Goal: Task Accomplishment & Management: Manage account settings

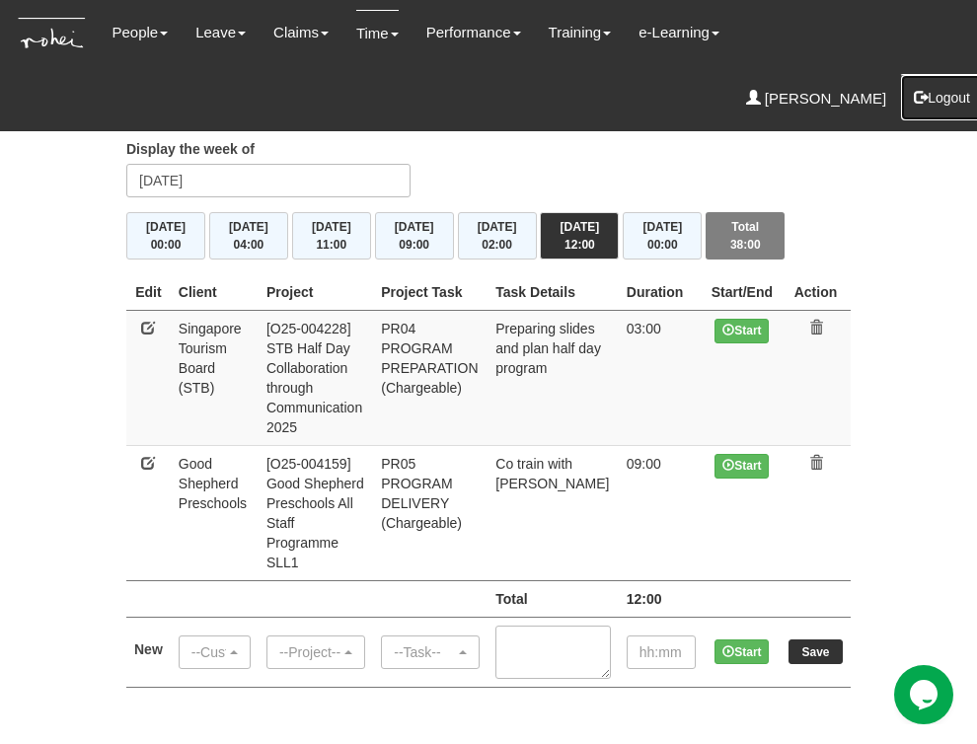
click at [935, 74] on button "Logout" at bounding box center [942, 97] width 84 height 47
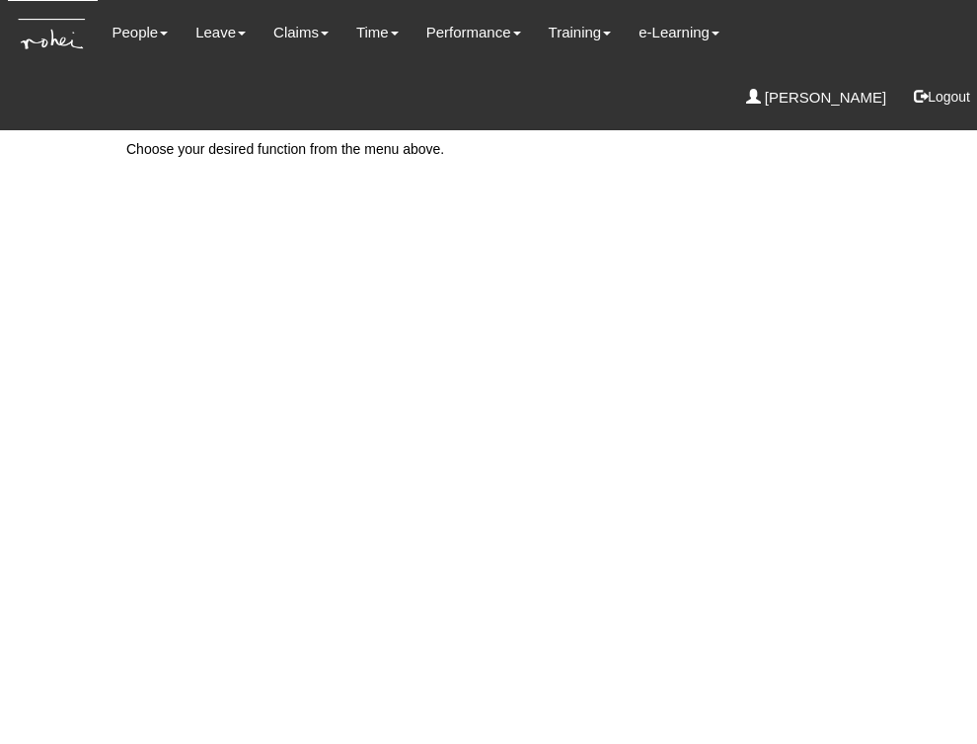
click at [594, 188] on html "Toggle navigation People Personal Information Staff Directory Leave Apply for L…" at bounding box center [488, 94] width 977 height 188
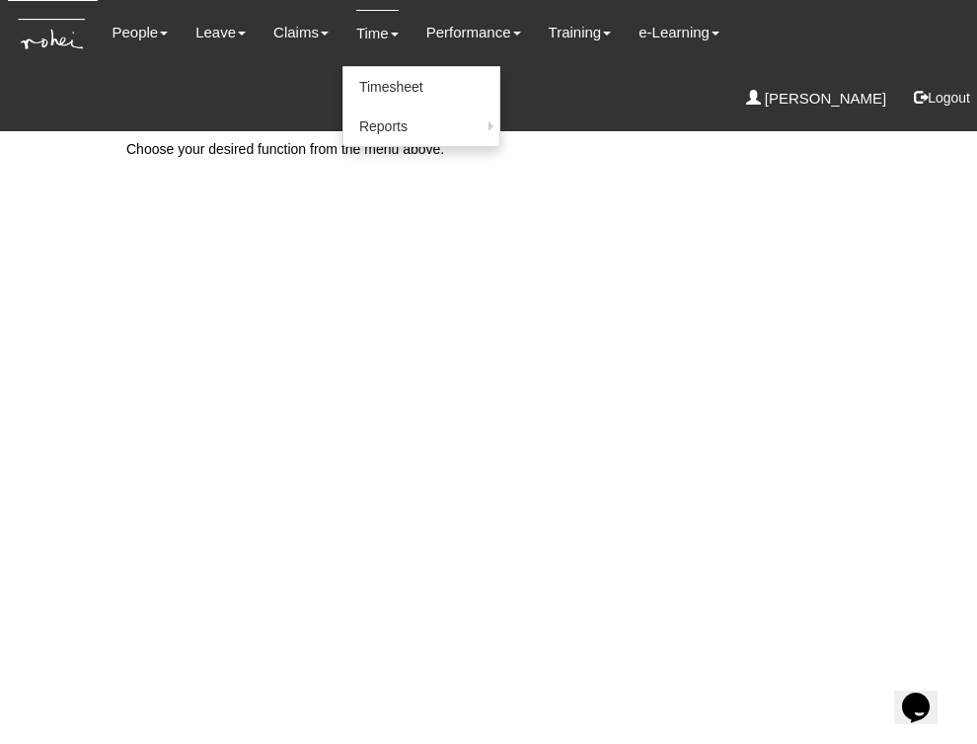
click at [356, 31] on link "Time" at bounding box center [377, 33] width 42 height 46
click at [381, 86] on link "Timesheet" at bounding box center [421, 86] width 156 height 39
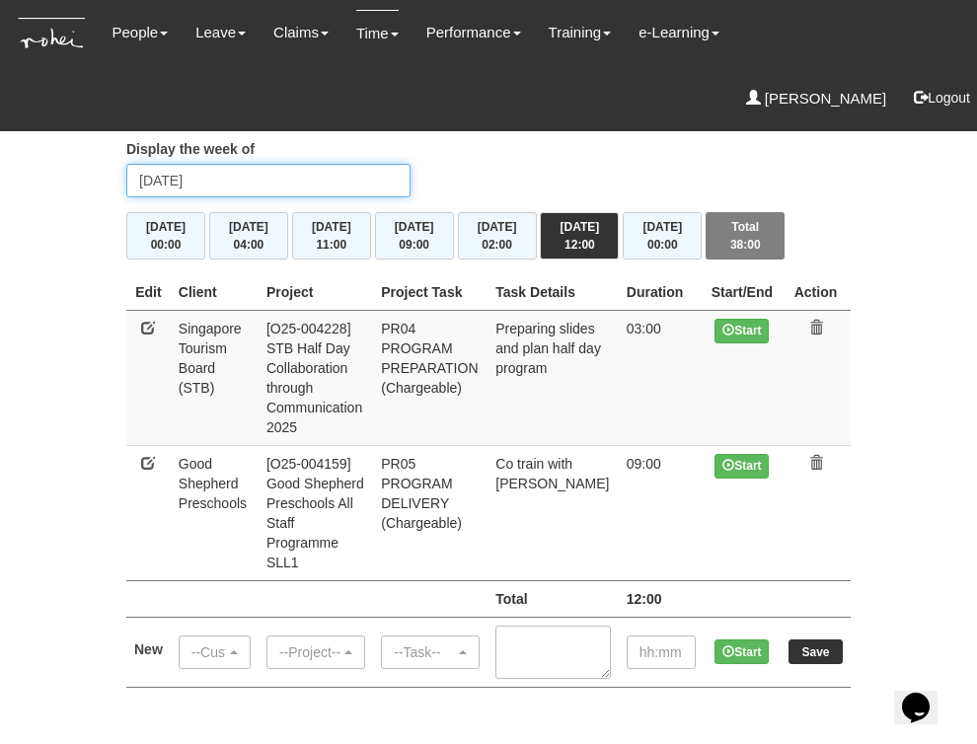
click at [290, 182] on input "Saturday 16 August 2025" at bounding box center [268, 181] width 284 height 34
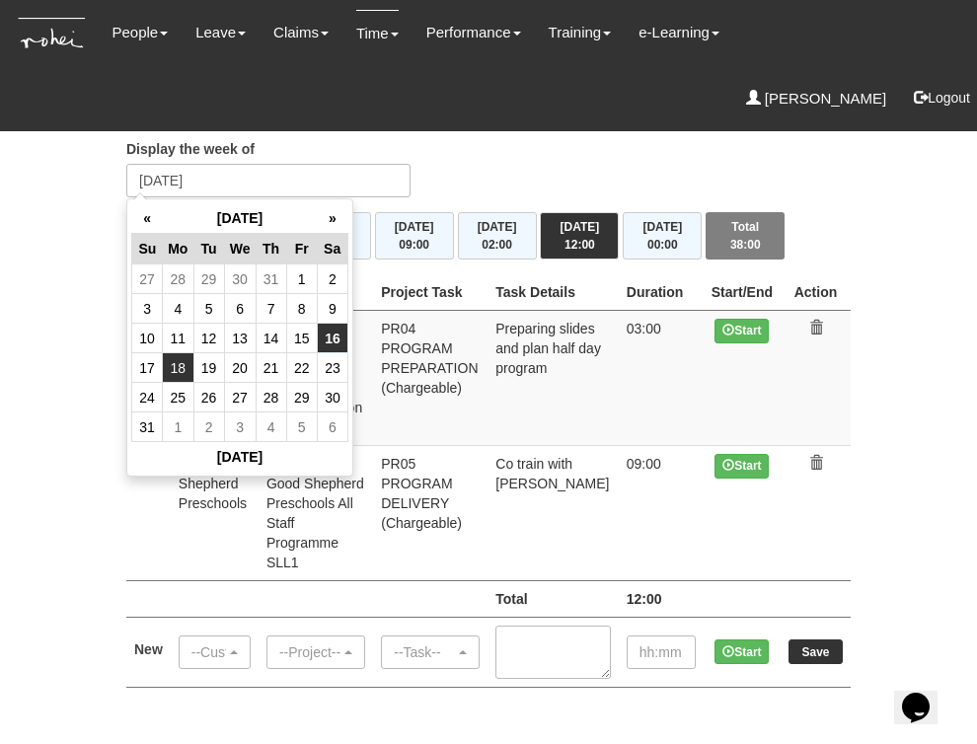
click at [181, 361] on td "18" at bounding box center [178, 368] width 31 height 30
type input "[DATE]"
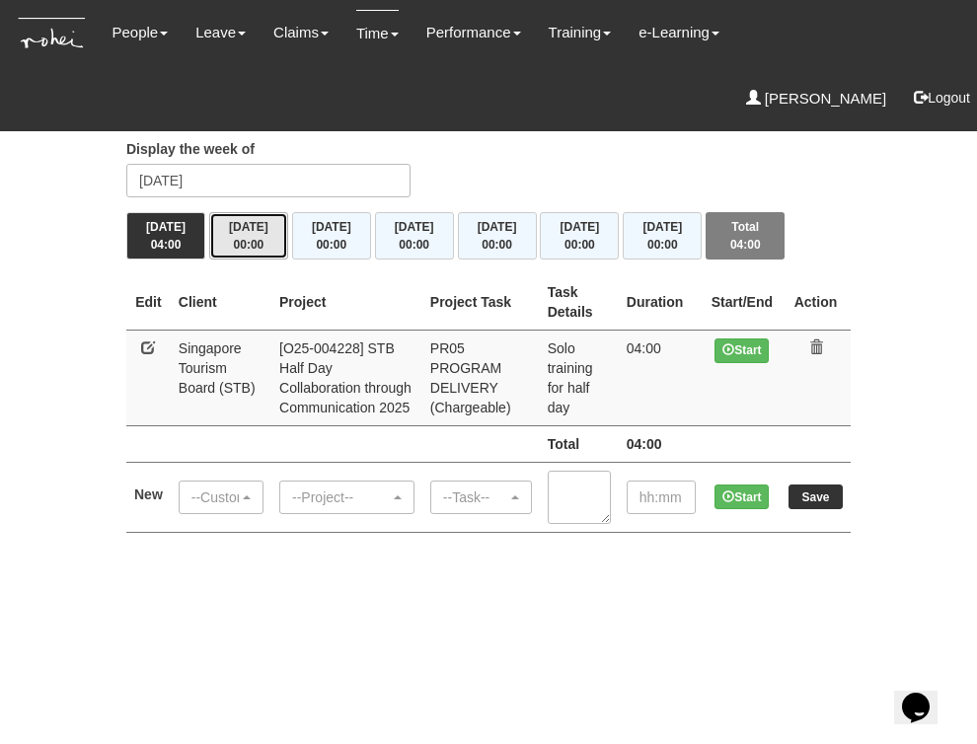
click at [244, 239] on span "00:00" at bounding box center [249, 245] width 31 height 14
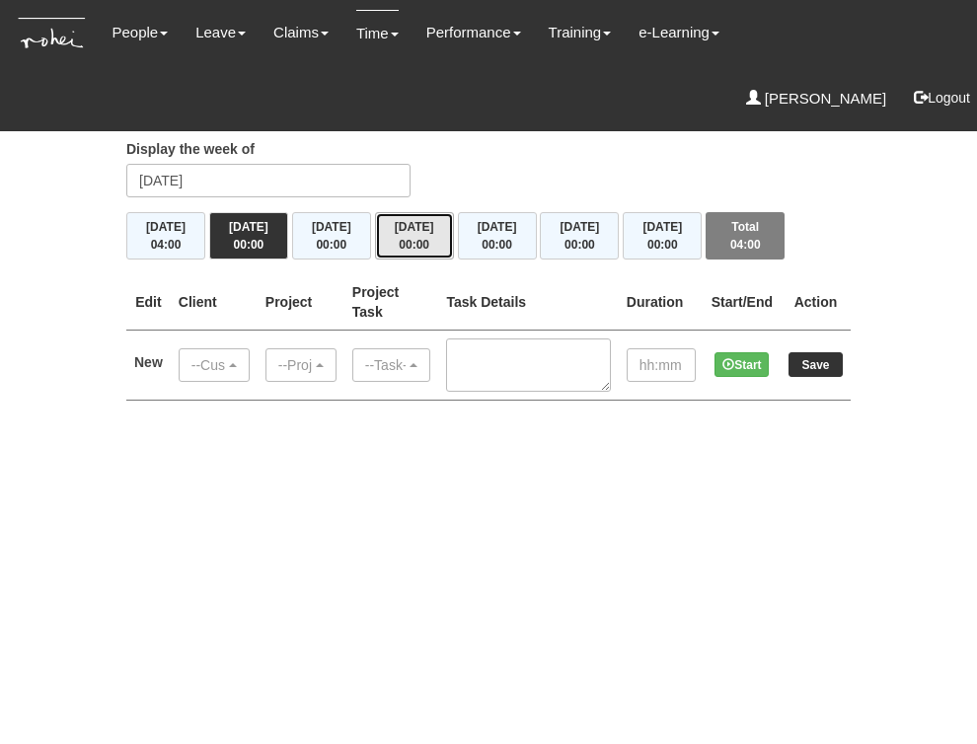
click at [420, 230] on button "Thu 21/8 00:00" at bounding box center [414, 235] width 79 height 47
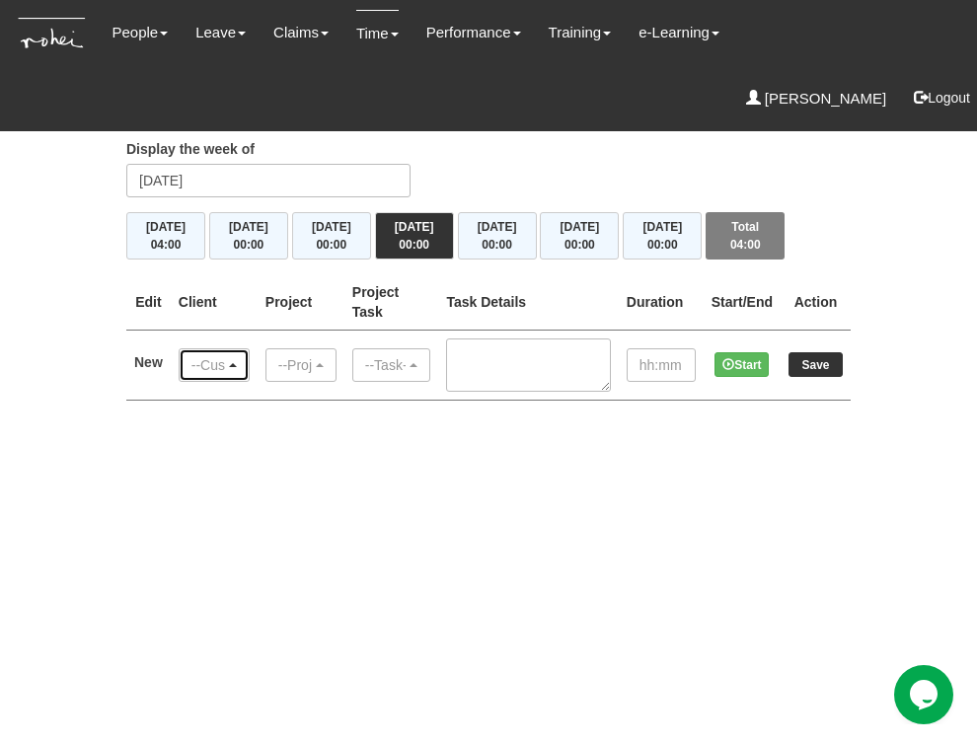
click at [237, 360] on div "--Customer--" at bounding box center [213, 365] width 45 height 20
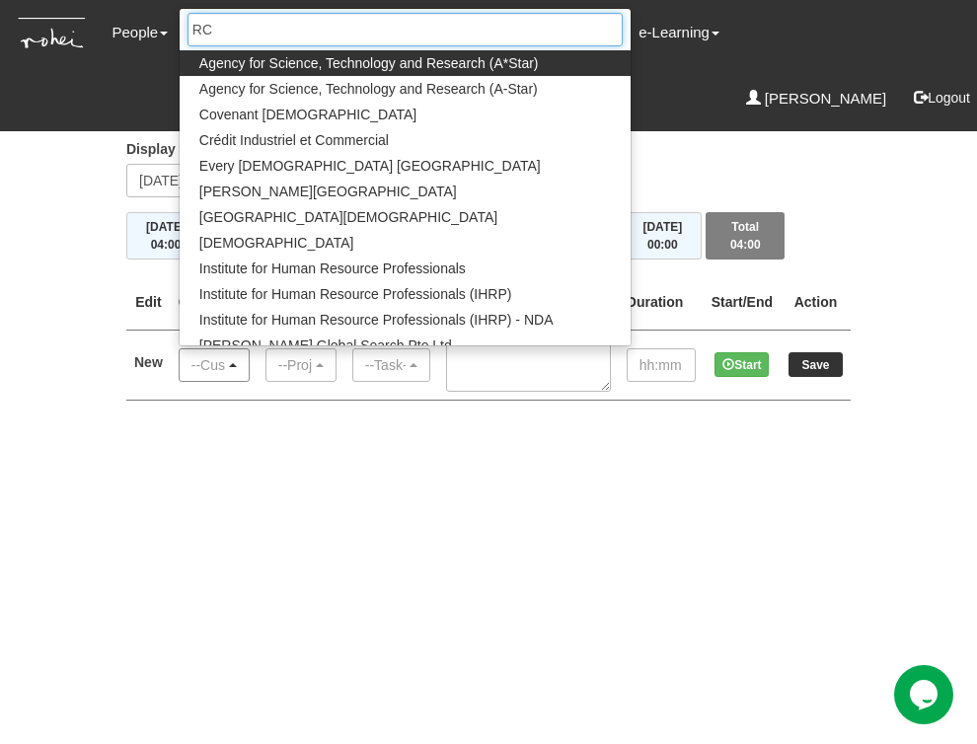
type input "RCL"
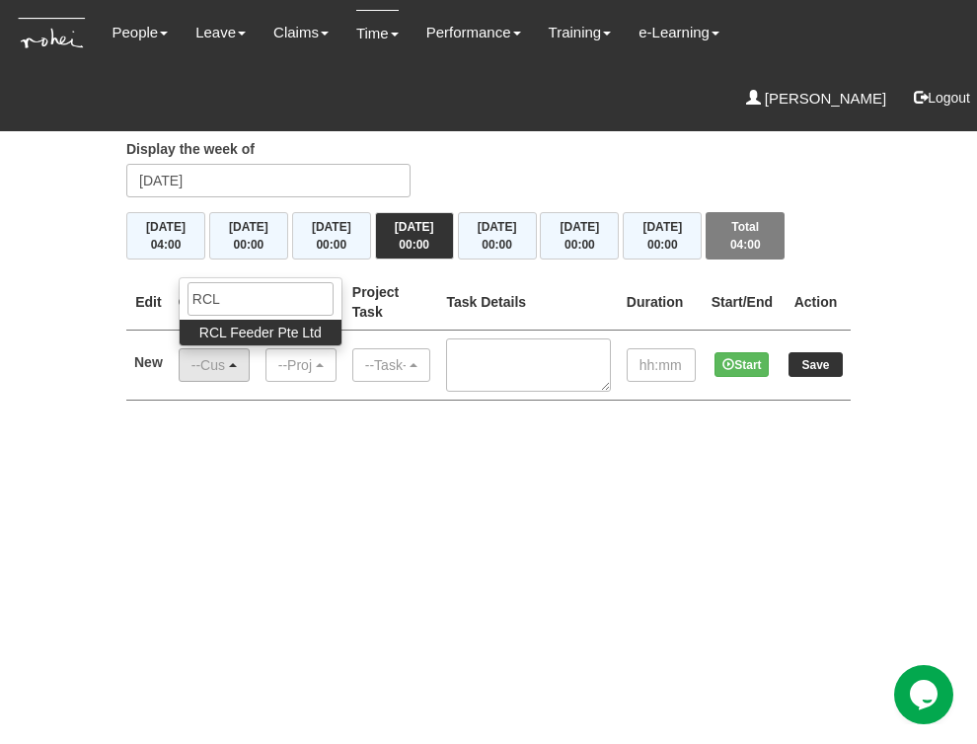
click at [274, 331] on span "RCL Feeder Pte Ltd" at bounding box center [260, 333] width 122 height 20
select select "516"
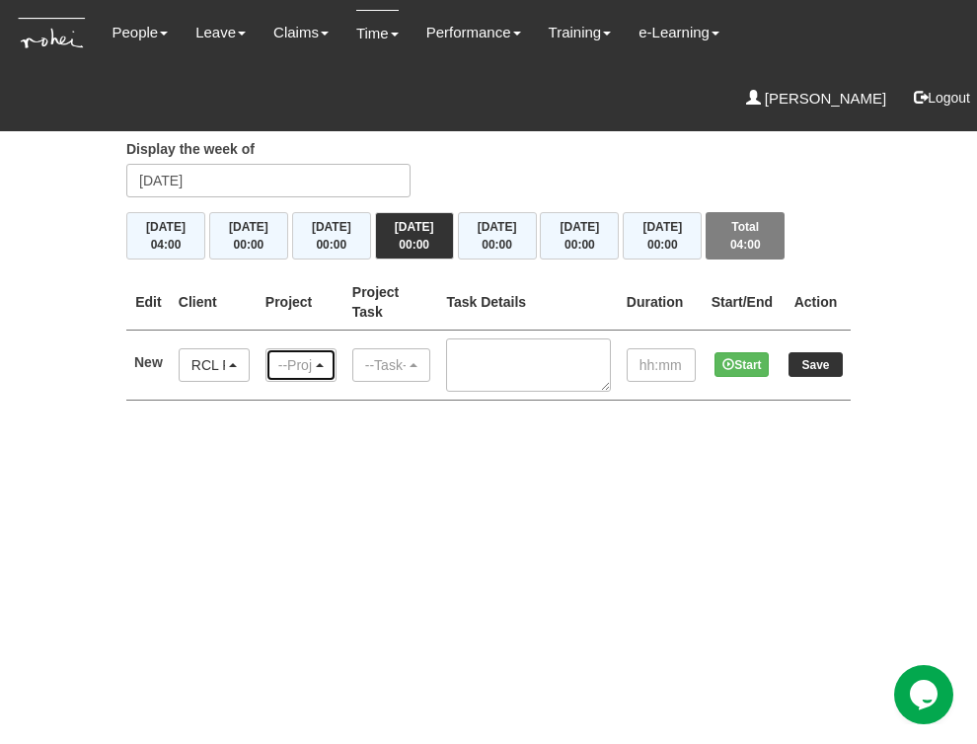
click at [324, 363] on span "button" at bounding box center [320, 365] width 8 height 4
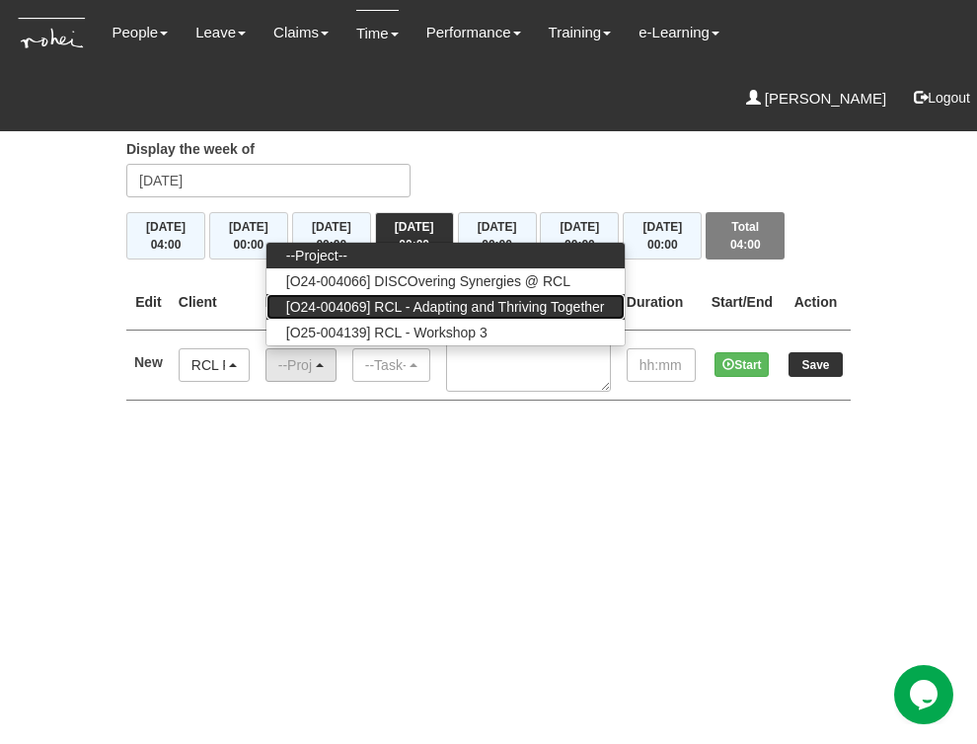
click at [413, 302] on span "[O24-004069] RCL - Adapting and Thriving Together" at bounding box center [445, 307] width 319 height 20
select select "2709"
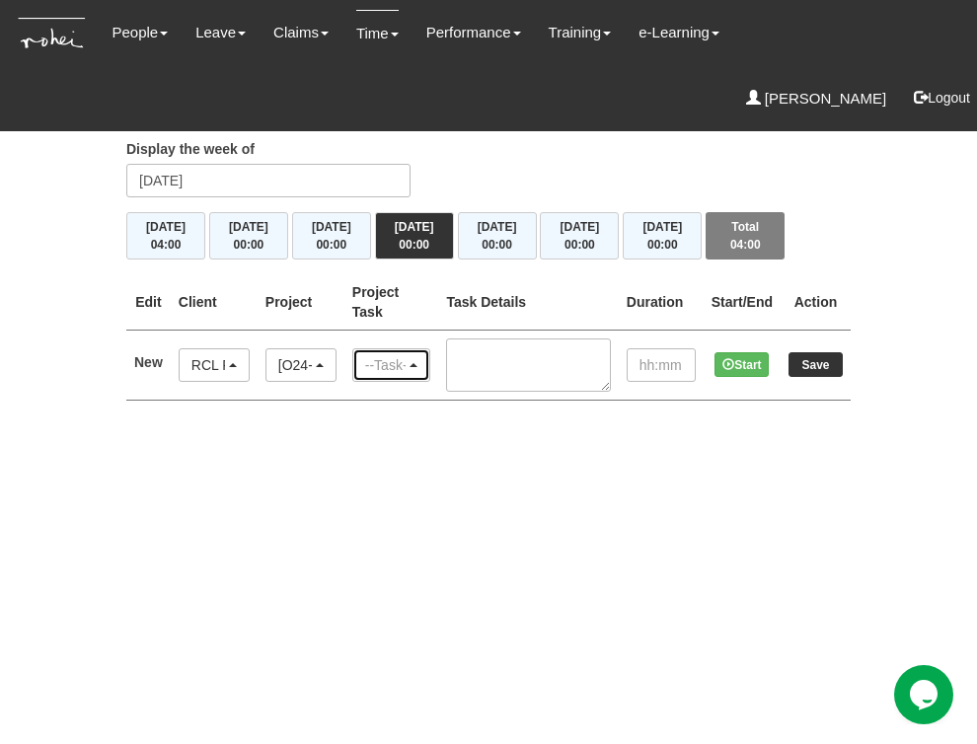
click at [406, 359] on div "--Task--" at bounding box center [385, 365] width 41 height 20
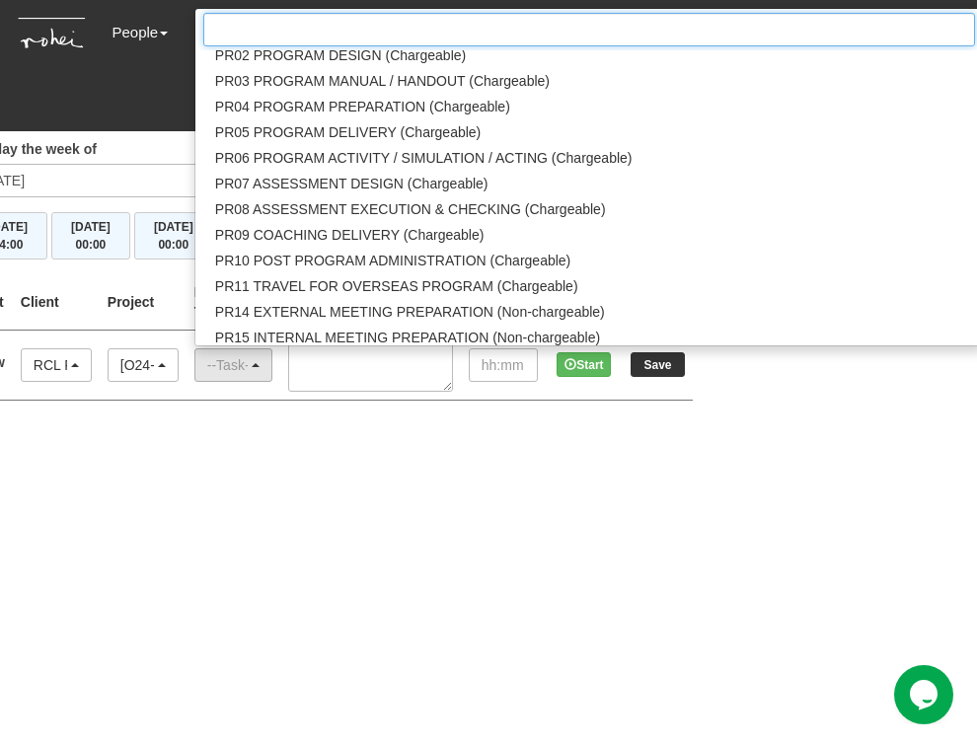
scroll to position [2120, 0]
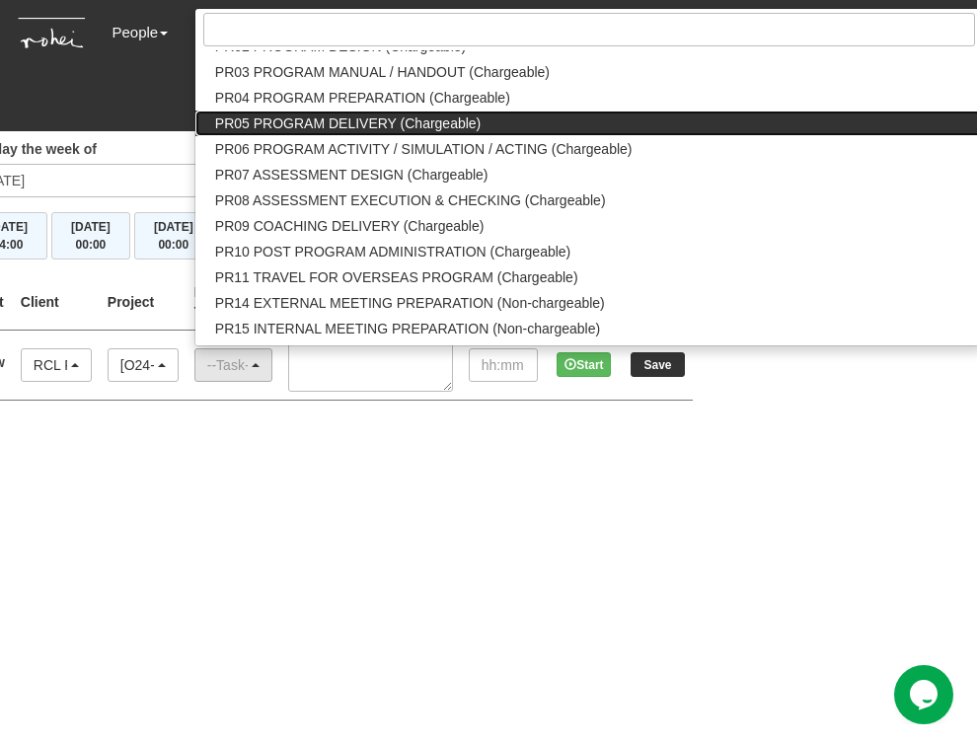
click at [381, 116] on span "PR05 PROGRAM DELIVERY (Chargeable)" at bounding box center [347, 123] width 265 height 20
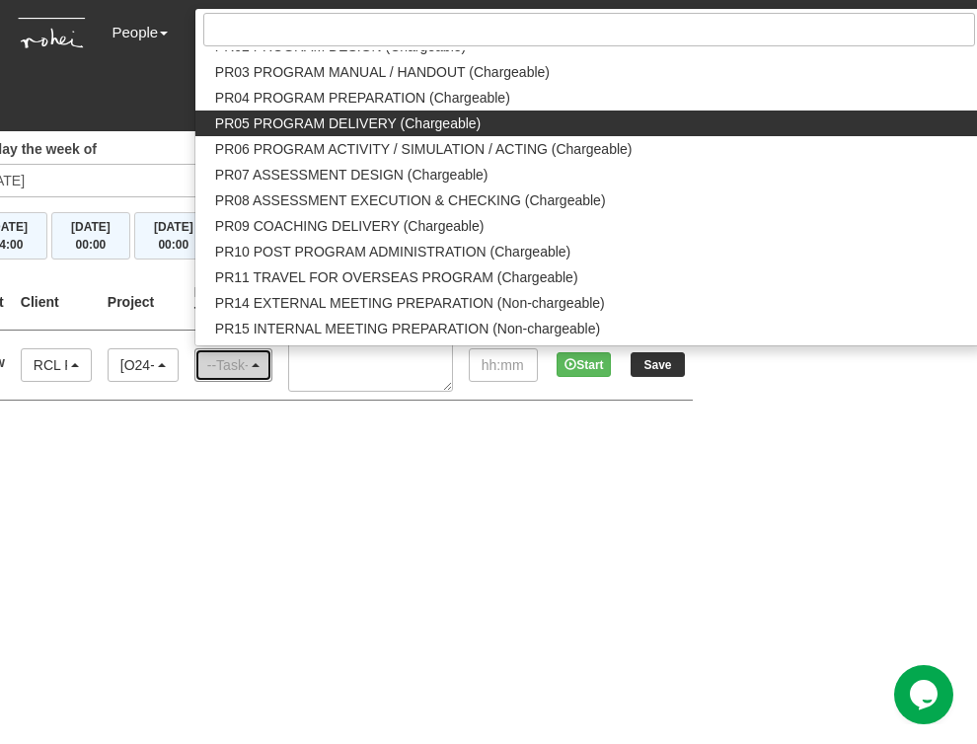
select select "89"
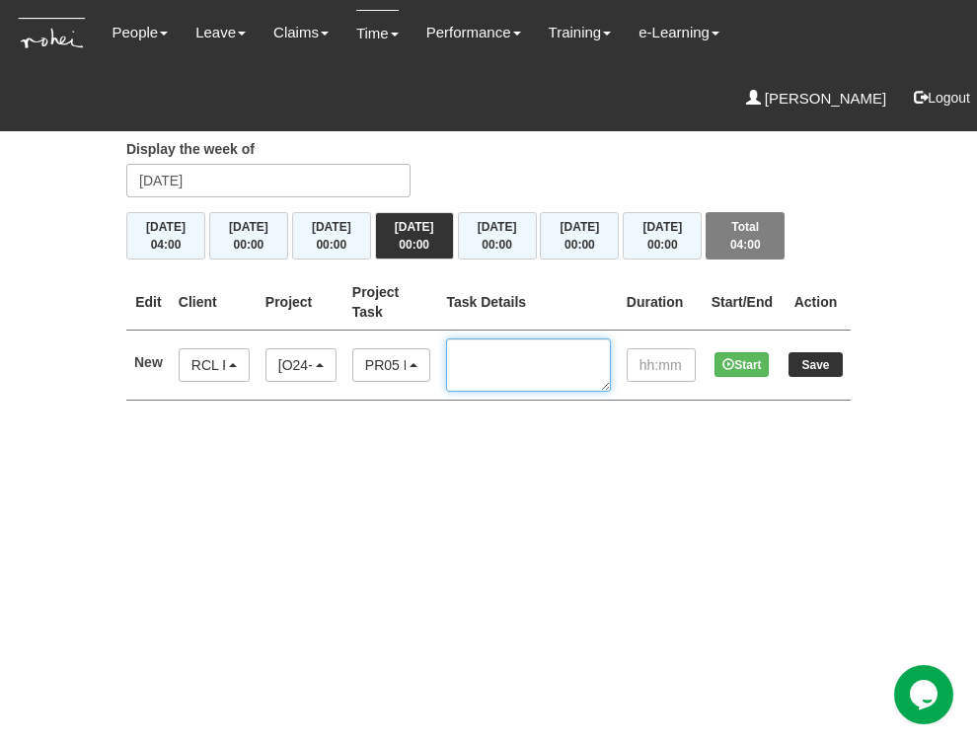
click at [553, 358] on textarea at bounding box center [528, 364] width 164 height 53
type textarea "Solo Training for Tingkat Time and Strokes"
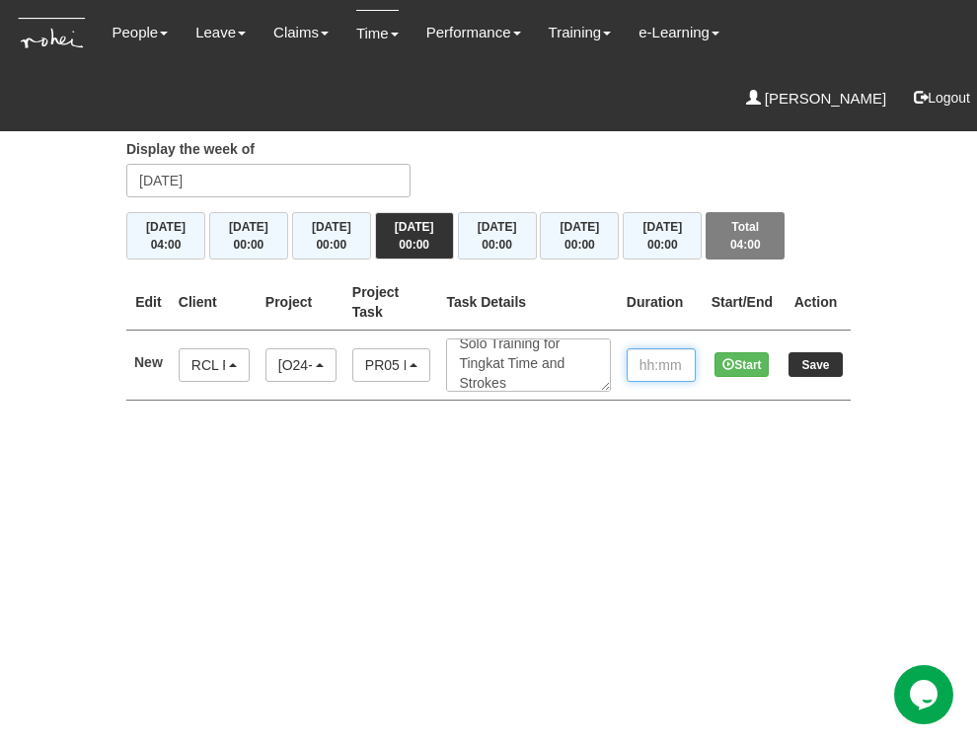
click at [636, 364] on input "text" at bounding box center [660, 365] width 69 height 34
type input "09:00"
click at [814, 367] on input "Save" at bounding box center [815, 364] width 54 height 25
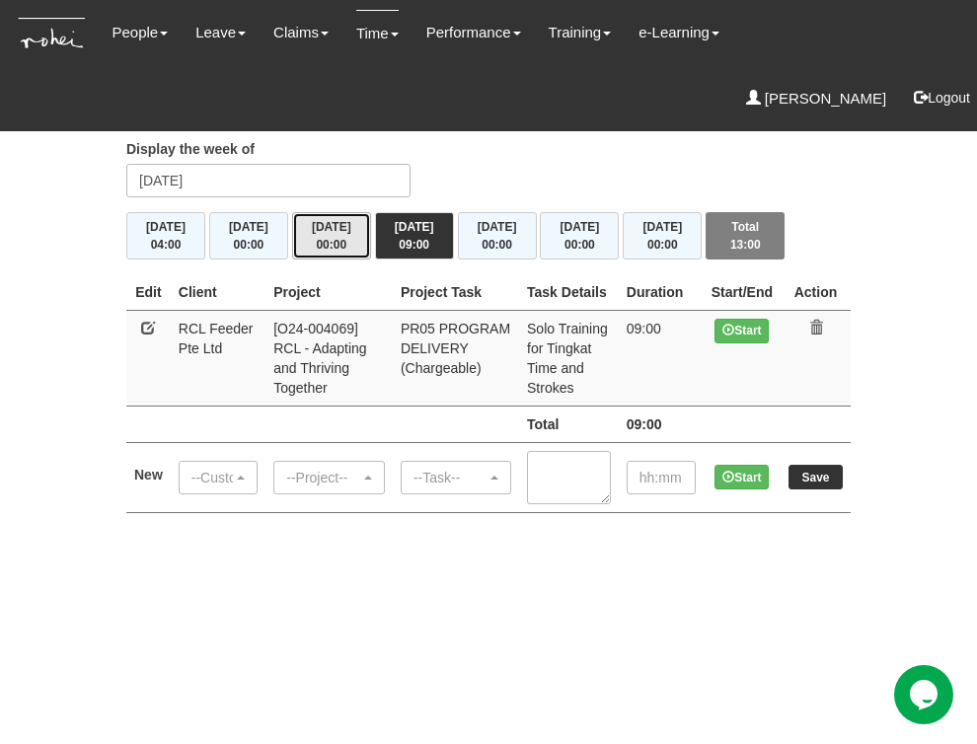
click at [327, 247] on span "00:00" at bounding box center [331, 245] width 31 height 14
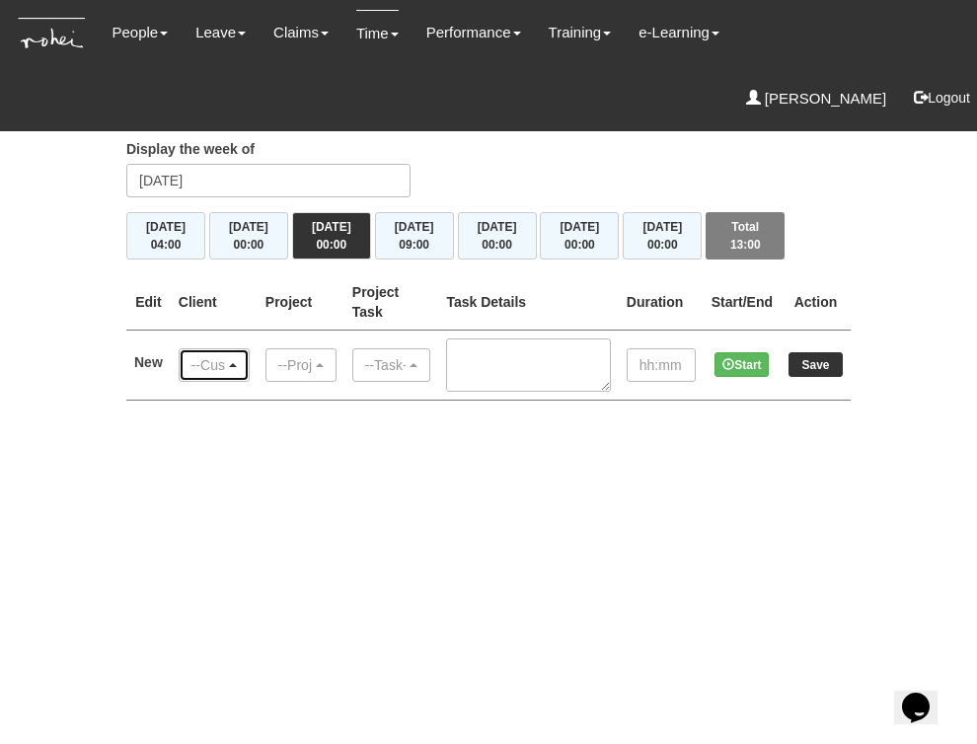
click at [235, 363] on span "button" at bounding box center [233, 365] width 8 height 4
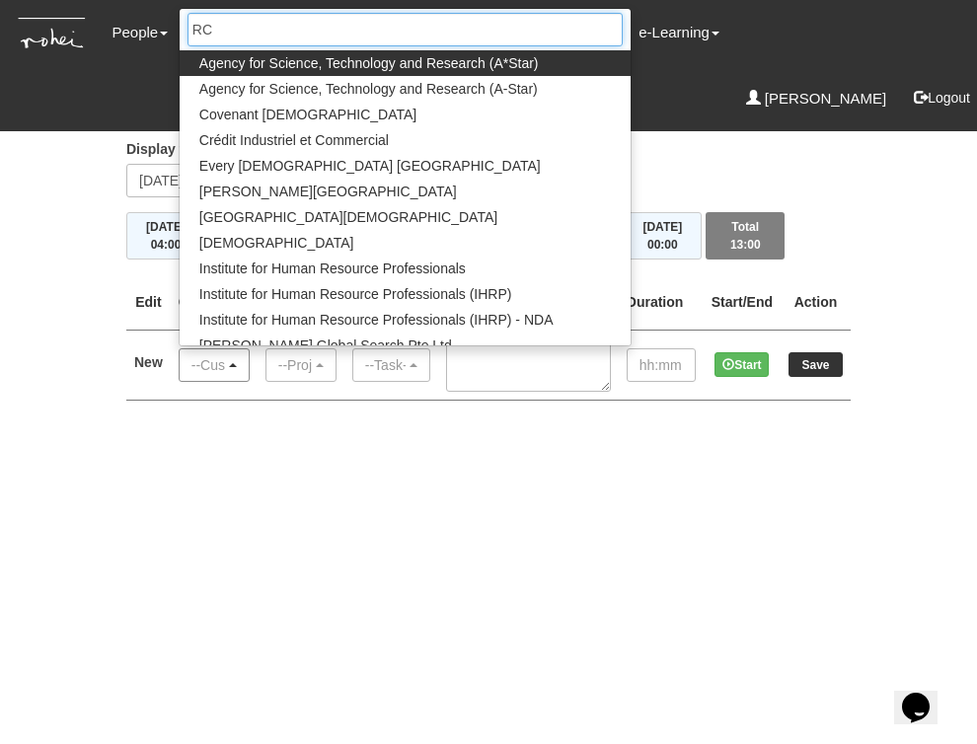
type input "RCL"
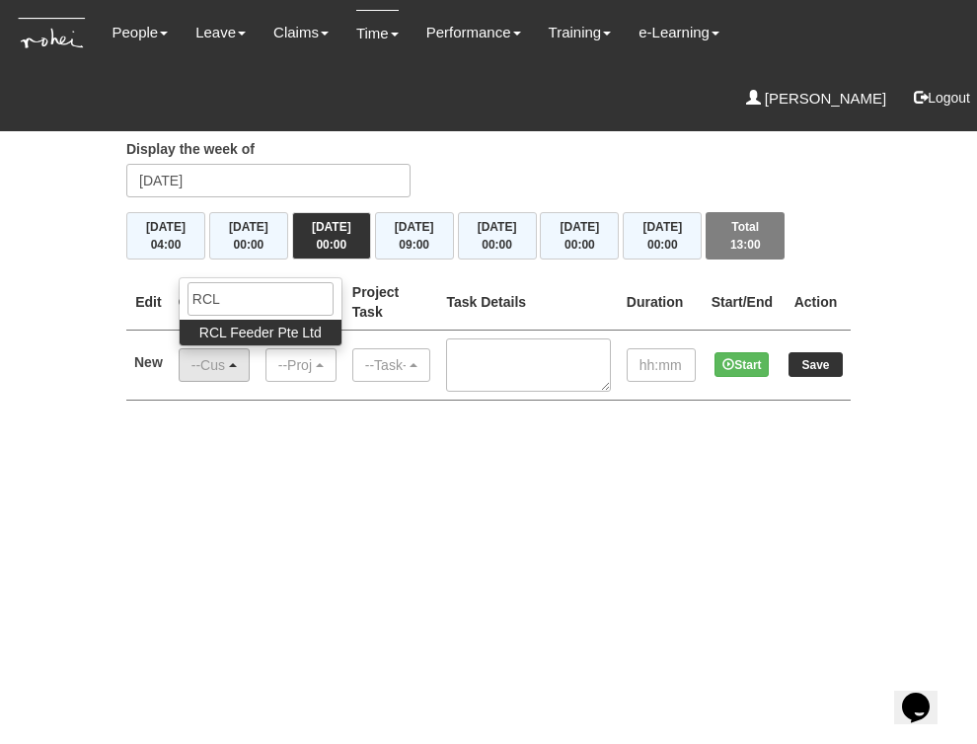
click at [238, 326] on span "RCL Feeder Pte Ltd" at bounding box center [260, 333] width 122 height 20
select select "516"
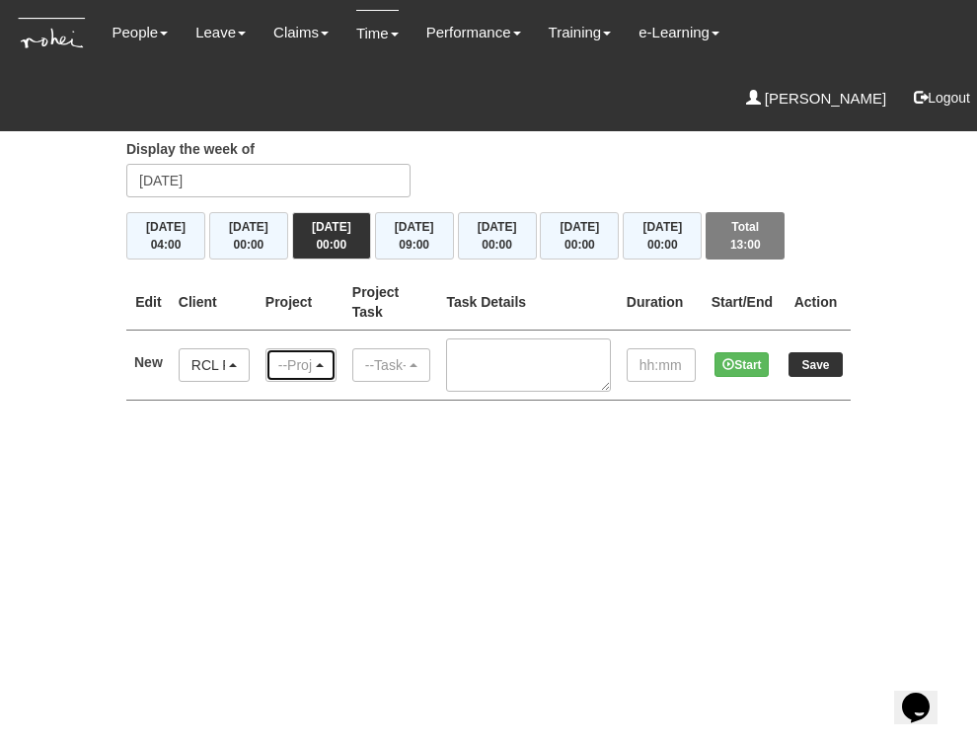
click at [320, 363] on span "button" at bounding box center [320, 365] width 8 height 4
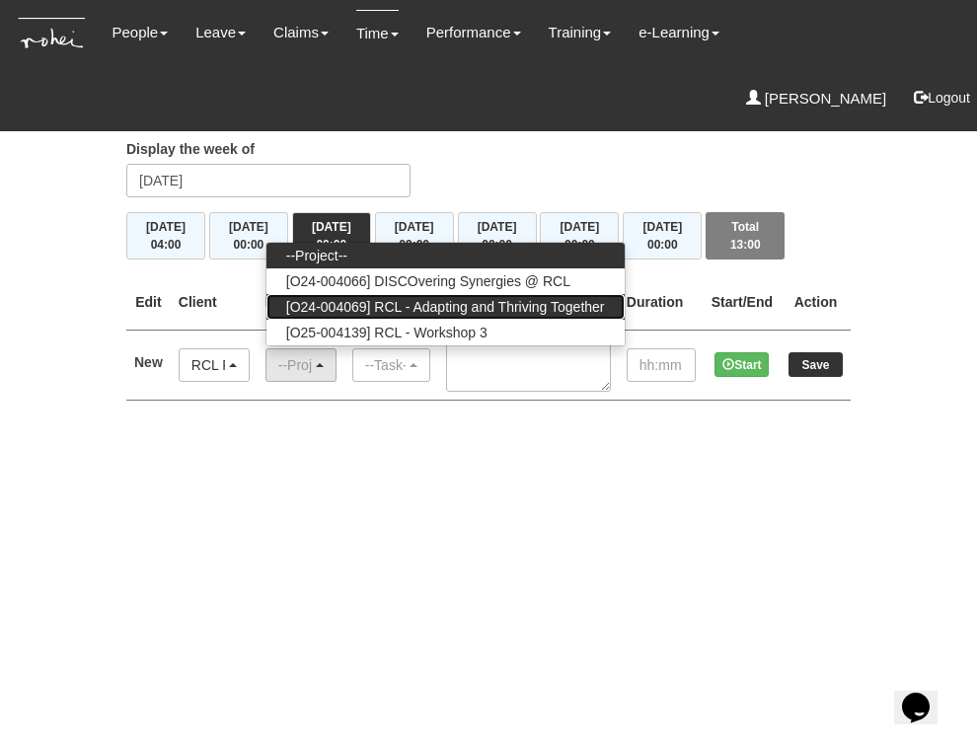
click at [329, 301] on span "[O24-004069] RCL - Adapting and Thriving Together" at bounding box center [445, 307] width 319 height 20
select select "2709"
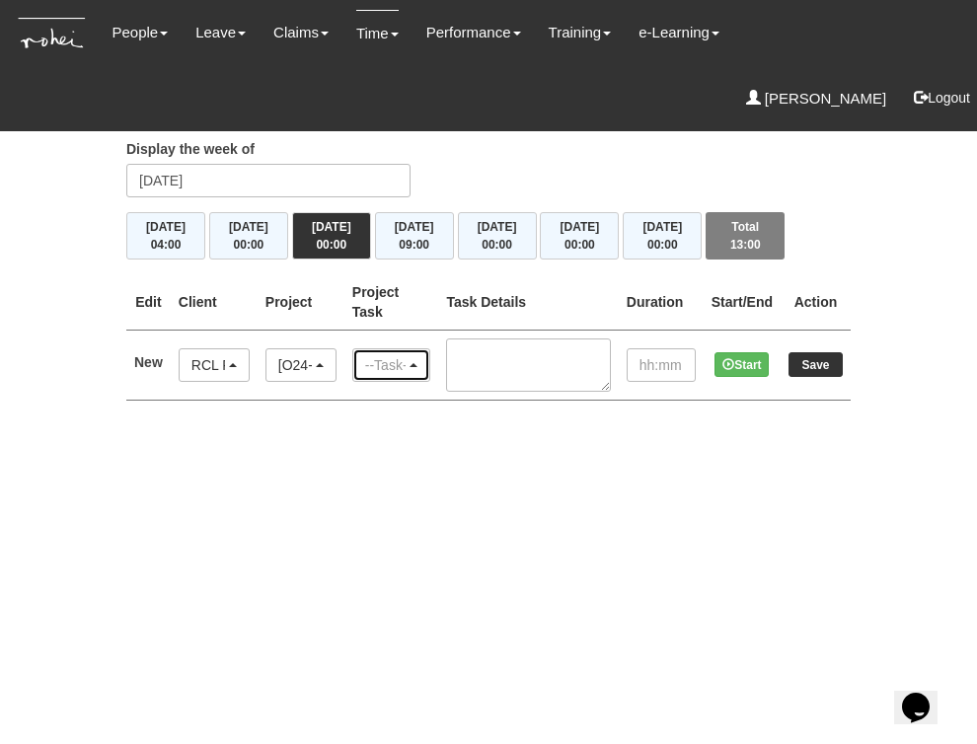
click at [417, 363] on span "button" at bounding box center [413, 365] width 8 height 4
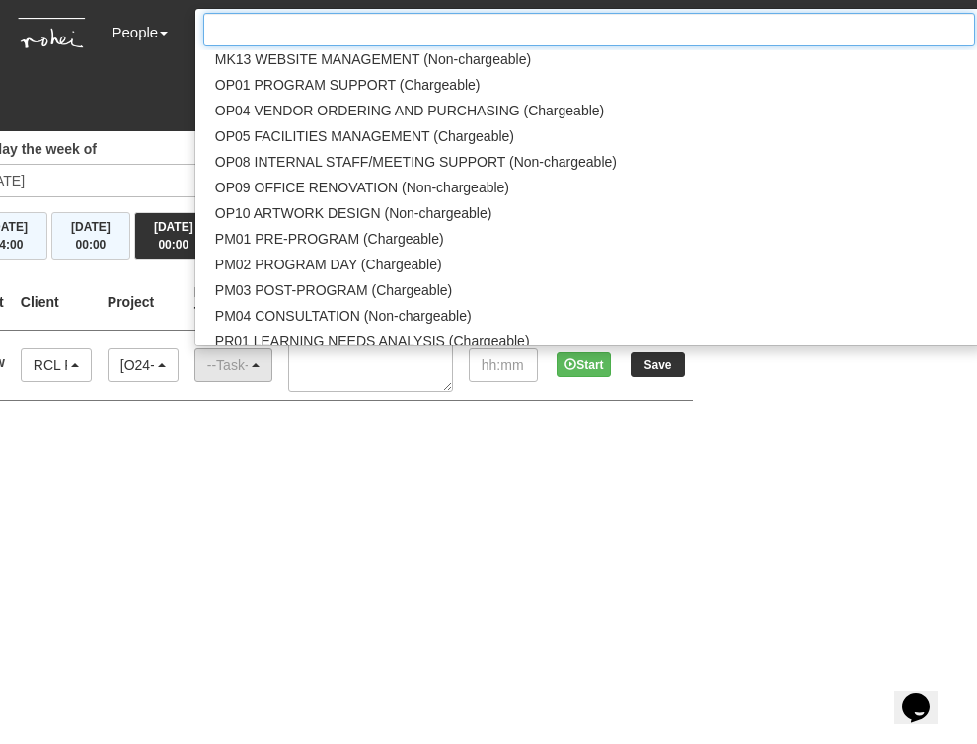
scroll to position [1990, 0]
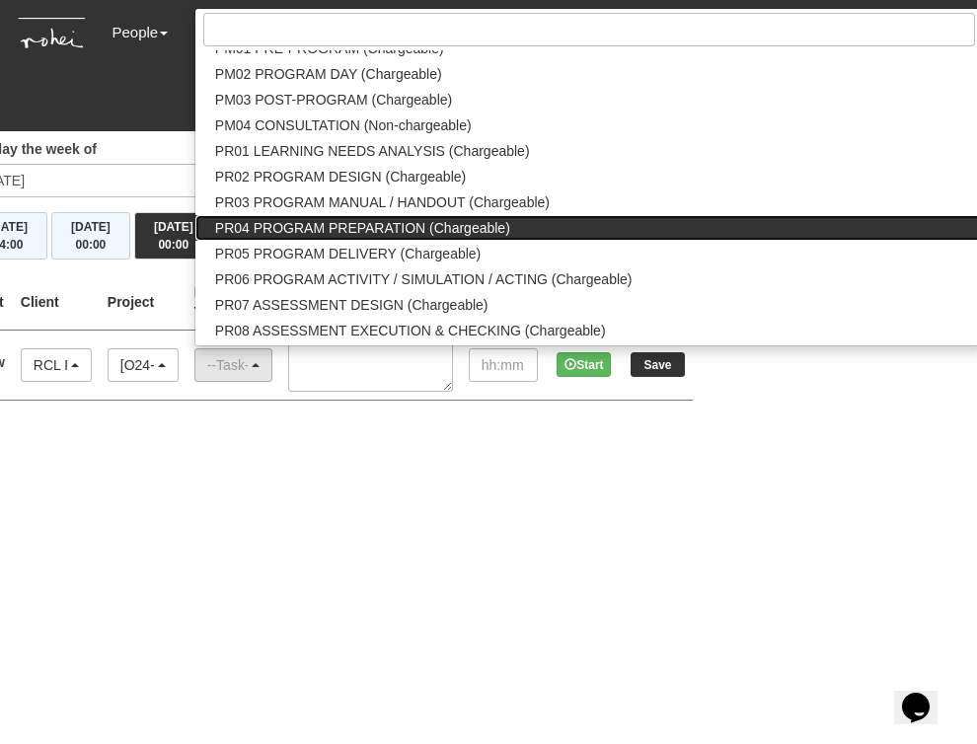
click at [395, 224] on span "PR04 PROGRAM PREPARATION (Chargeable)" at bounding box center [362, 228] width 295 height 20
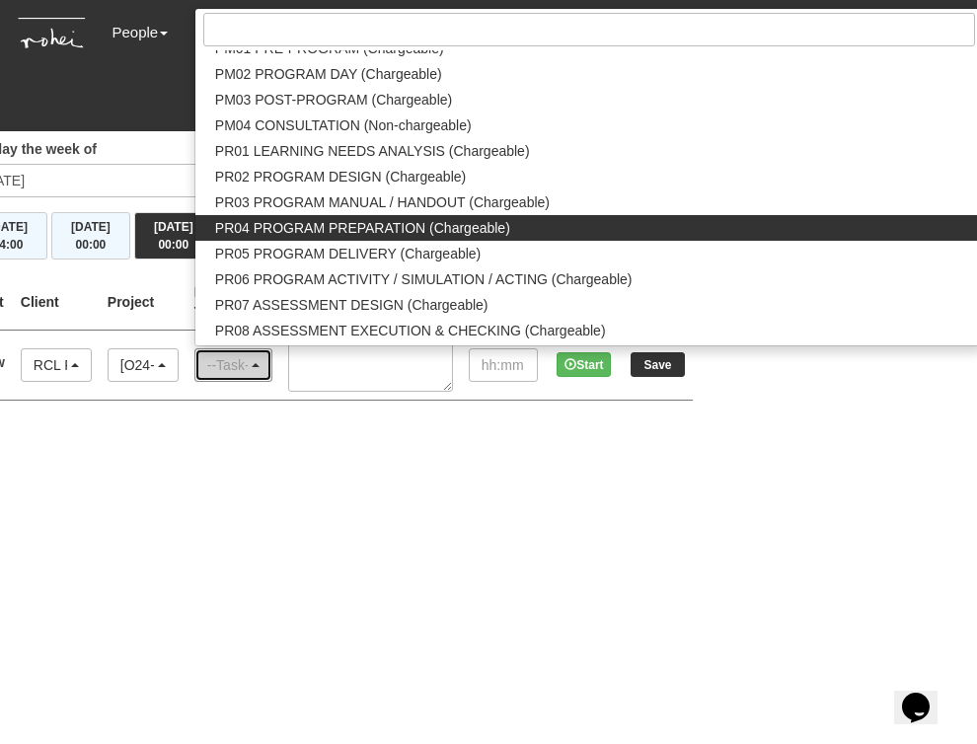
select select "87"
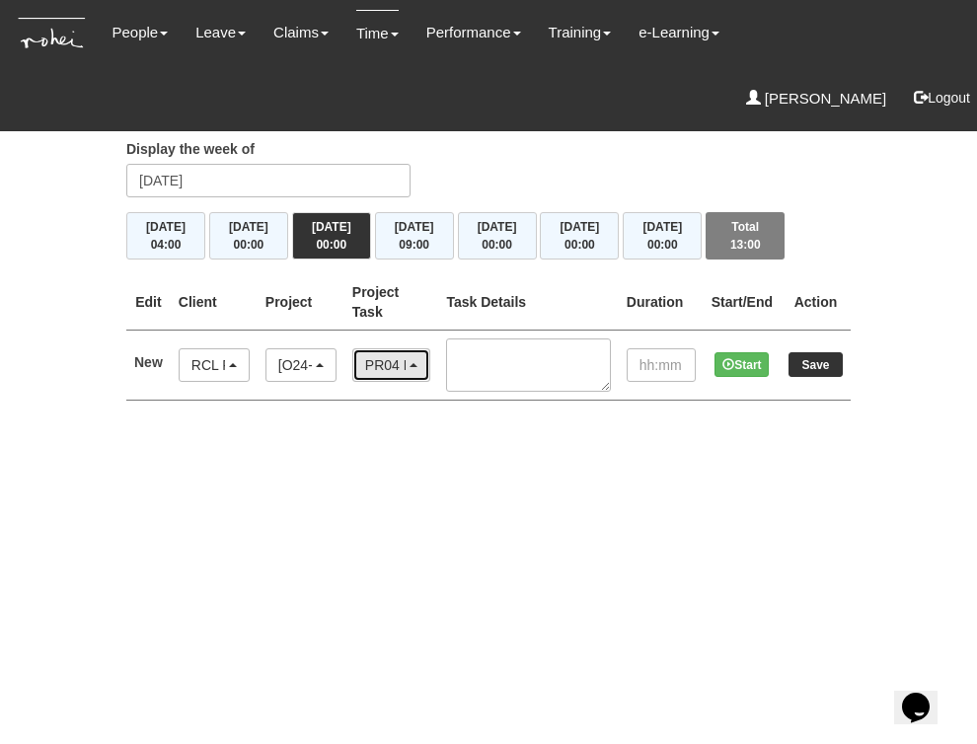
scroll to position [0, 0]
click at [504, 367] on textarea at bounding box center [528, 364] width 164 height 53
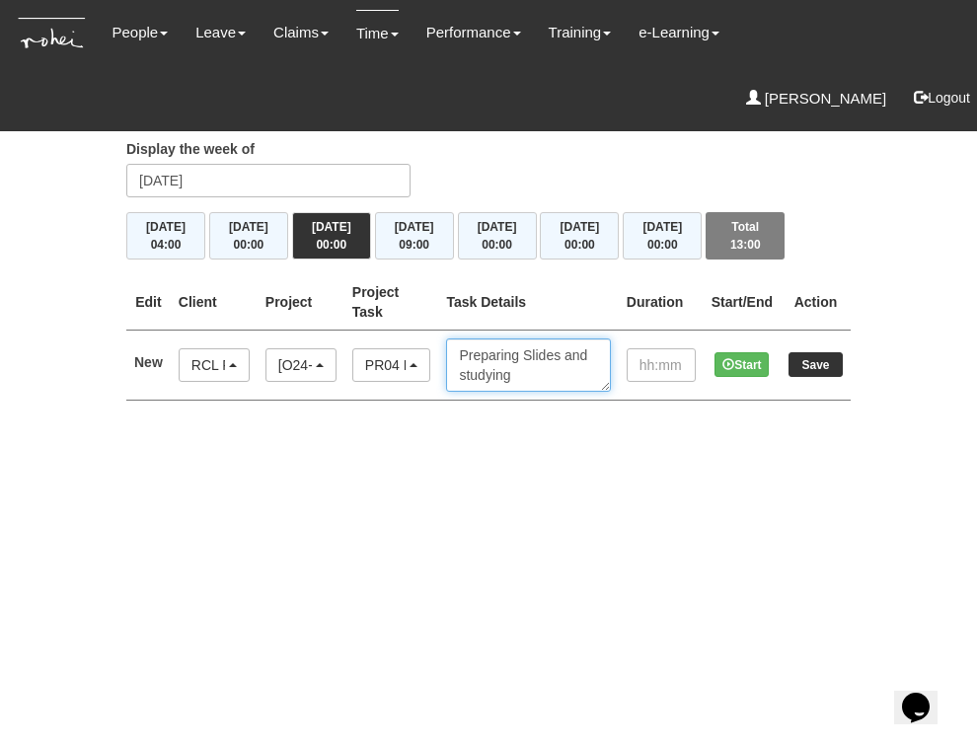
type textarea "Preparing Slides and studying"
click at [639, 359] on input "text" at bounding box center [660, 365] width 69 height 34
type input "03:00"
click at [808, 361] on input "Save" at bounding box center [815, 364] width 54 height 25
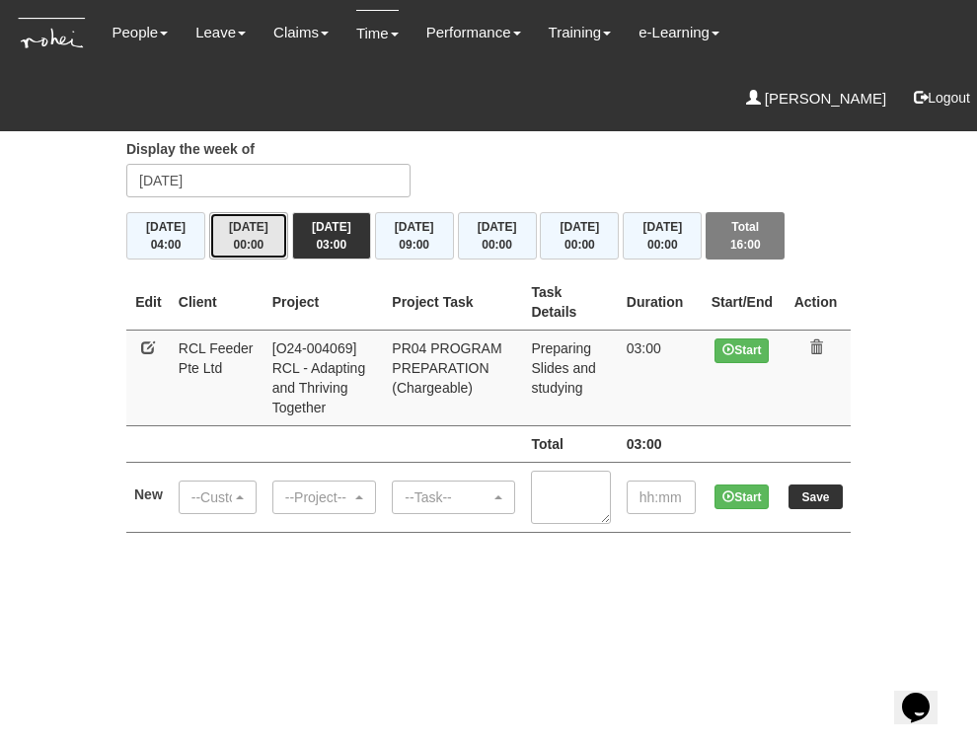
click at [244, 229] on button "Tue 19/8 00:00" at bounding box center [248, 235] width 79 height 47
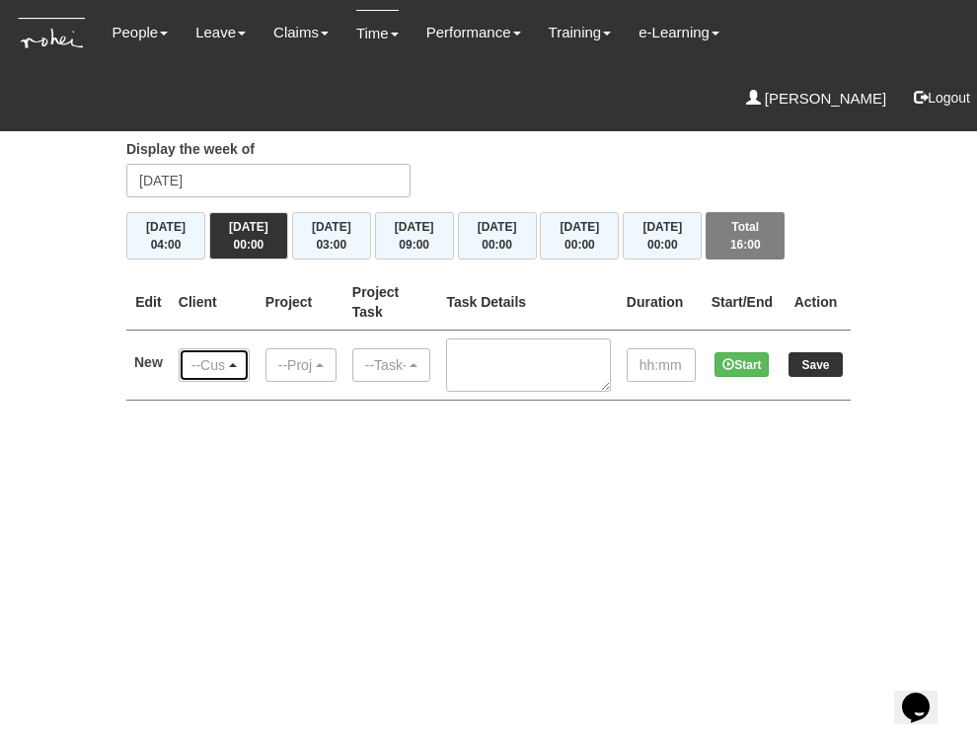
click at [233, 356] on div "--Customer--" at bounding box center [213, 365] width 45 height 20
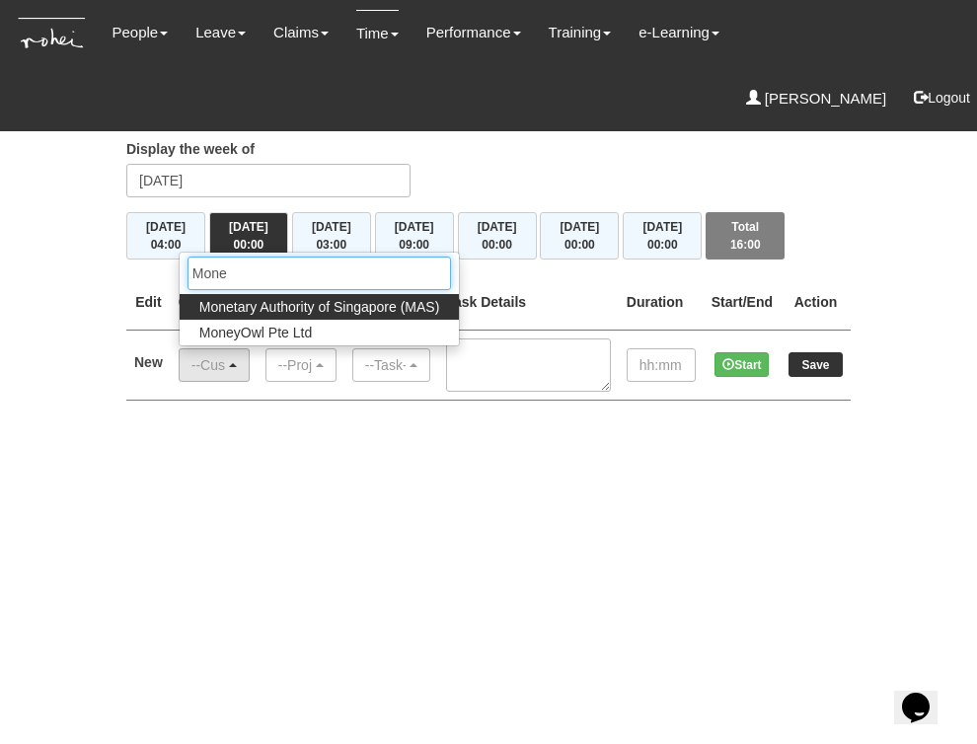
type input "Mone"
click at [265, 307] on span "Monetary Authority of Singapore (MAS)" at bounding box center [319, 307] width 241 height 20
select select "82"
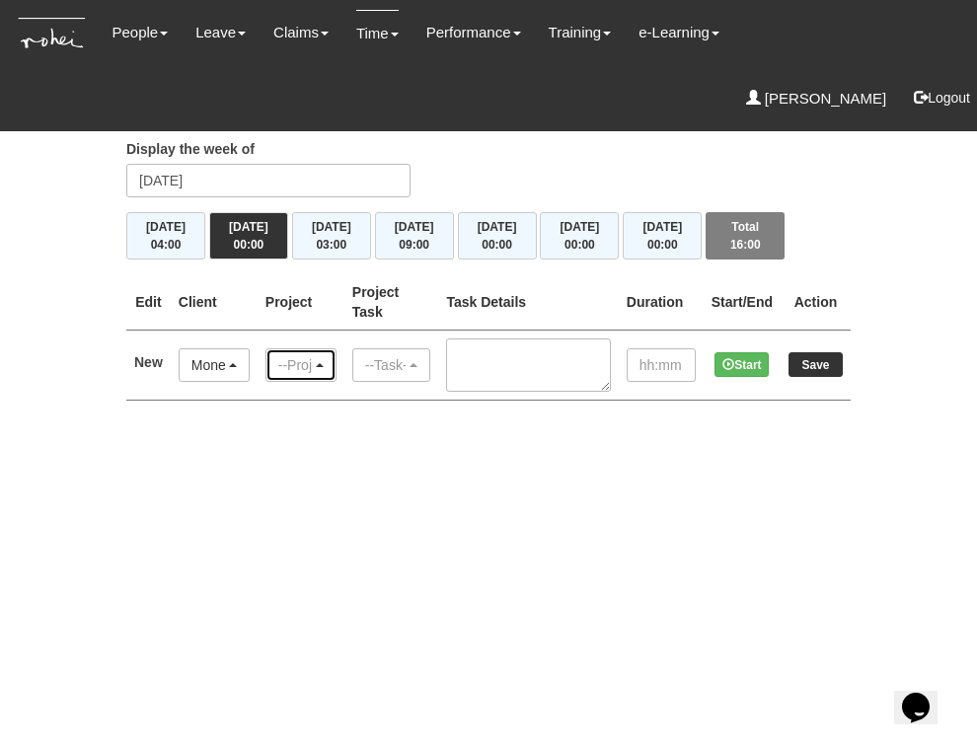
click at [324, 366] on div "--Project--" at bounding box center [300, 365] width 45 height 20
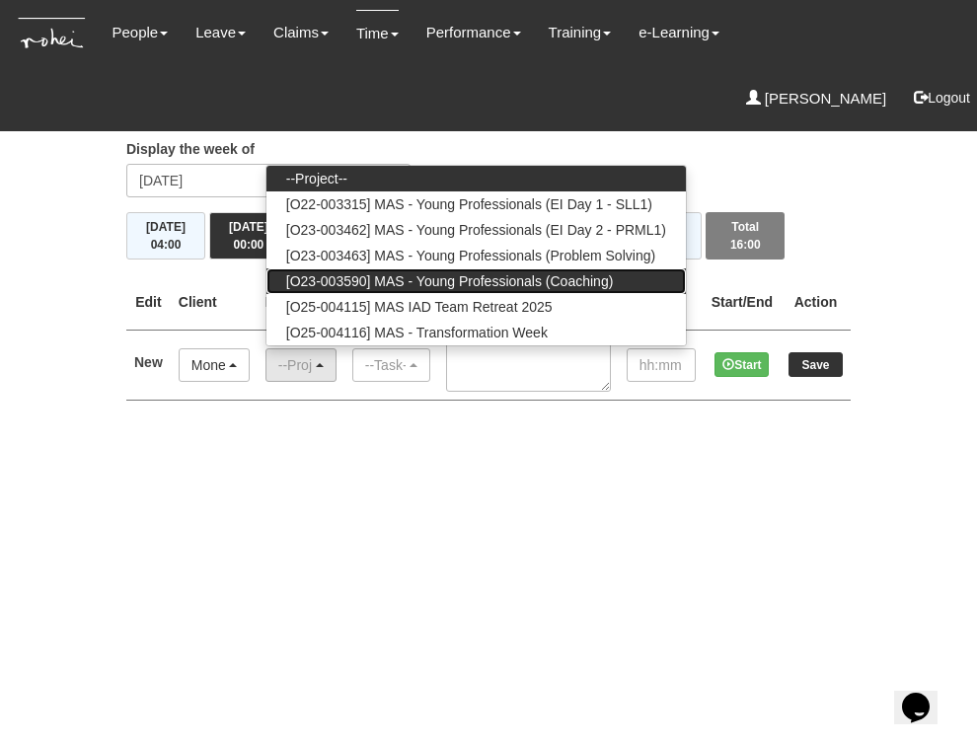
click at [371, 279] on span "[O23-003590] MAS - Young Professionals (Coaching)" at bounding box center [450, 281] width 328 height 20
select select "2286"
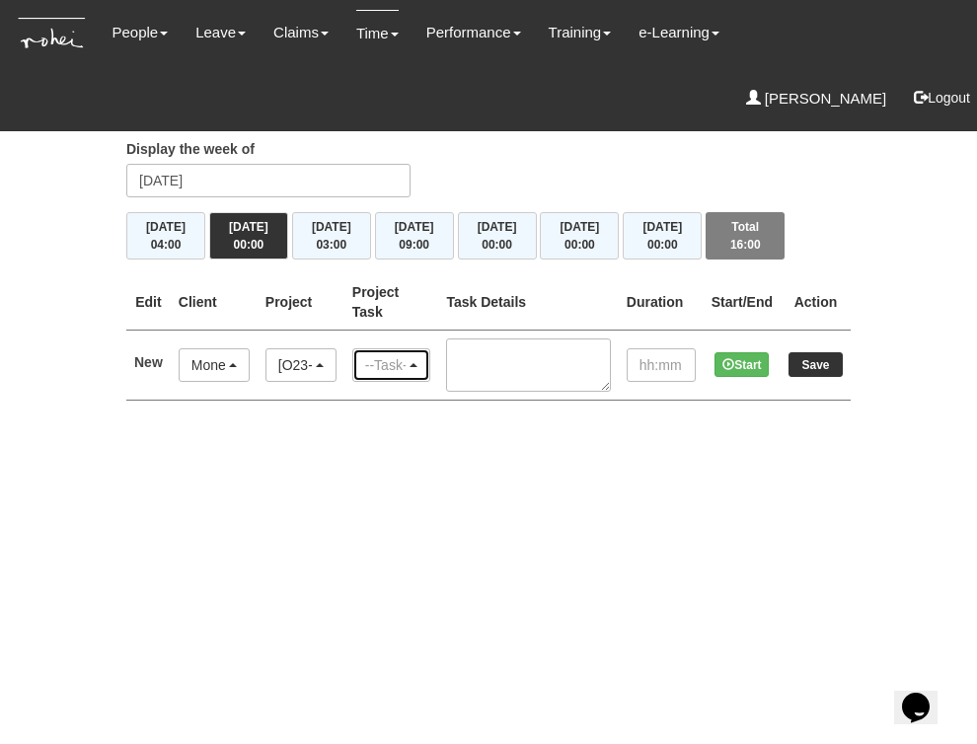
click at [418, 356] on div "--Task--" at bounding box center [391, 365] width 53 height 20
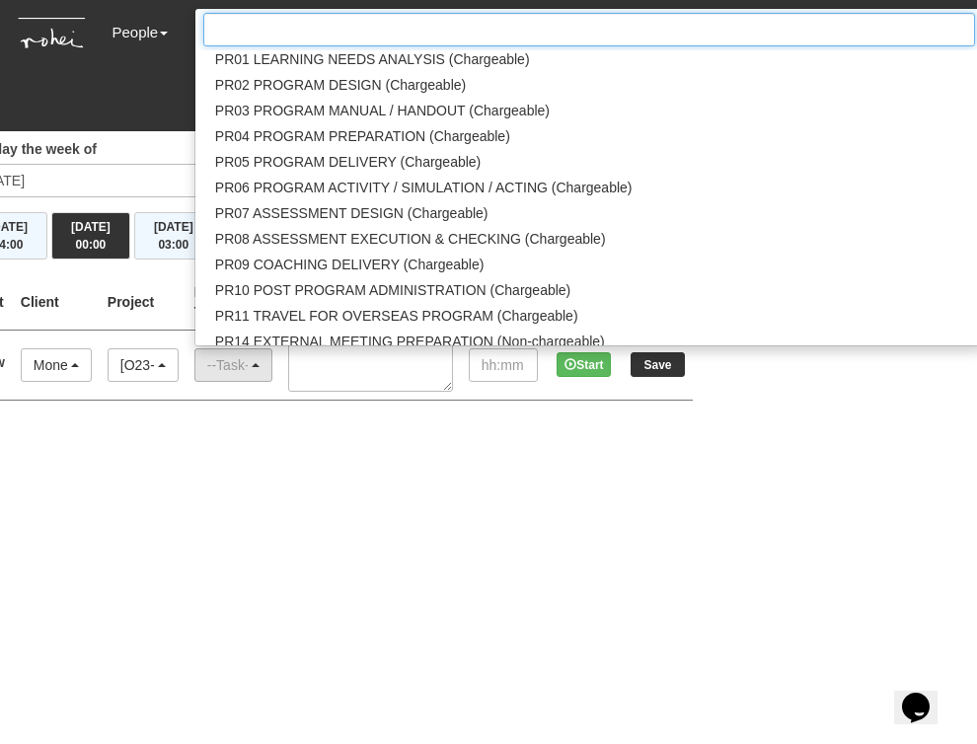
scroll to position [2088, 0]
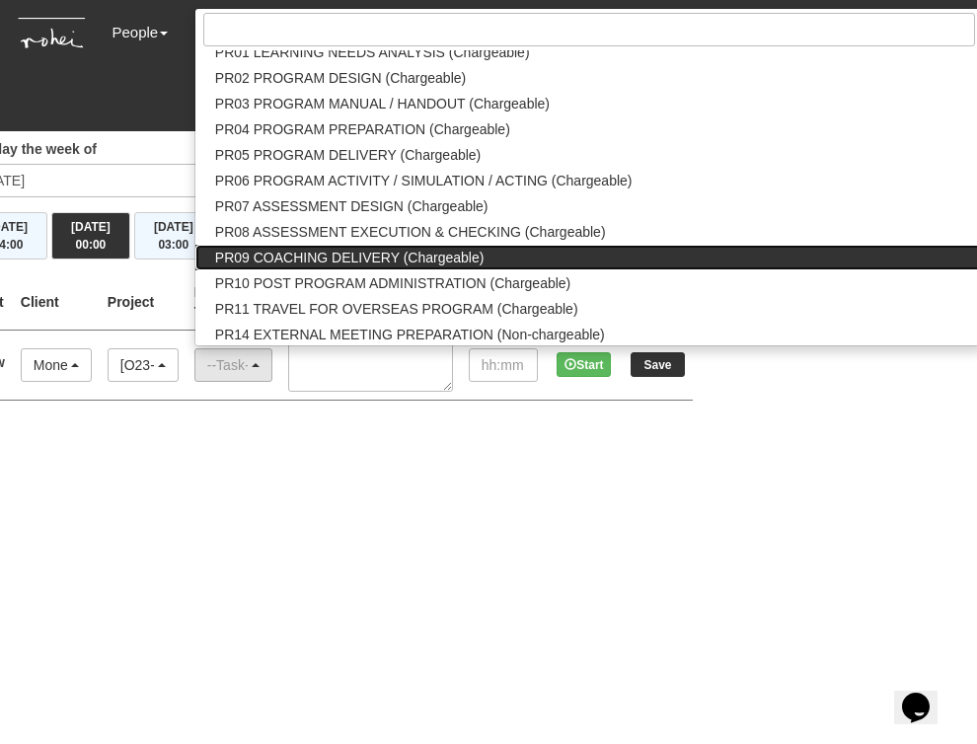
click at [421, 260] on span "PR09 COACHING DELIVERY (Chargeable)" at bounding box center [349, 258] width 269 height 20
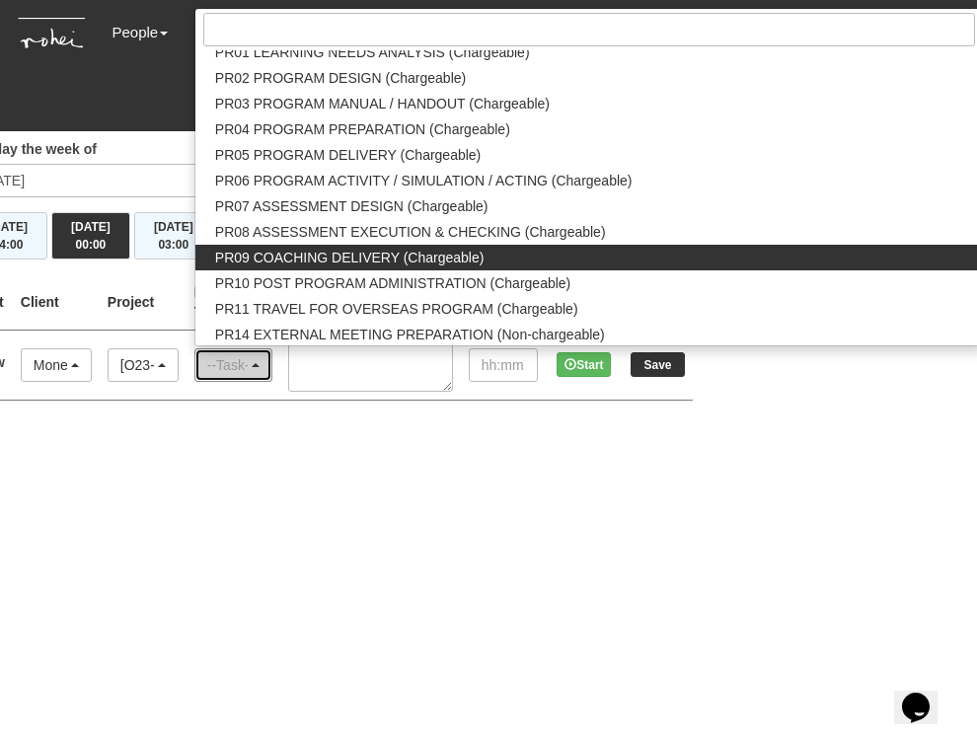
select select "150"
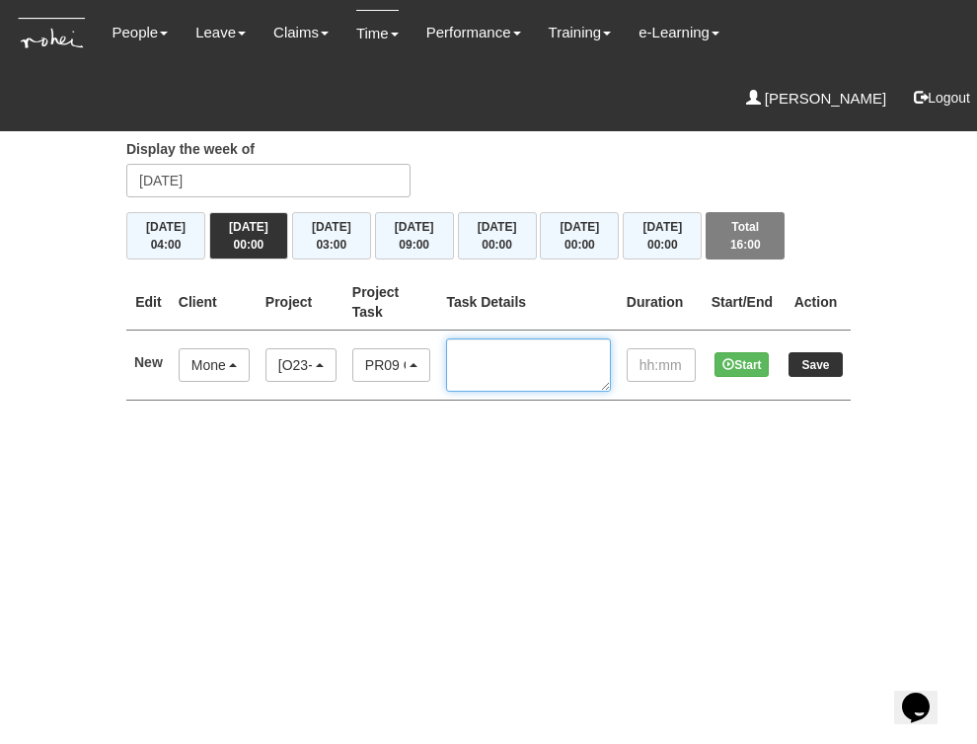
click at [510, 368] on textarea at bounding box center [528, 364] width 164 height 53
type textarea "Coaching 5 individuals"
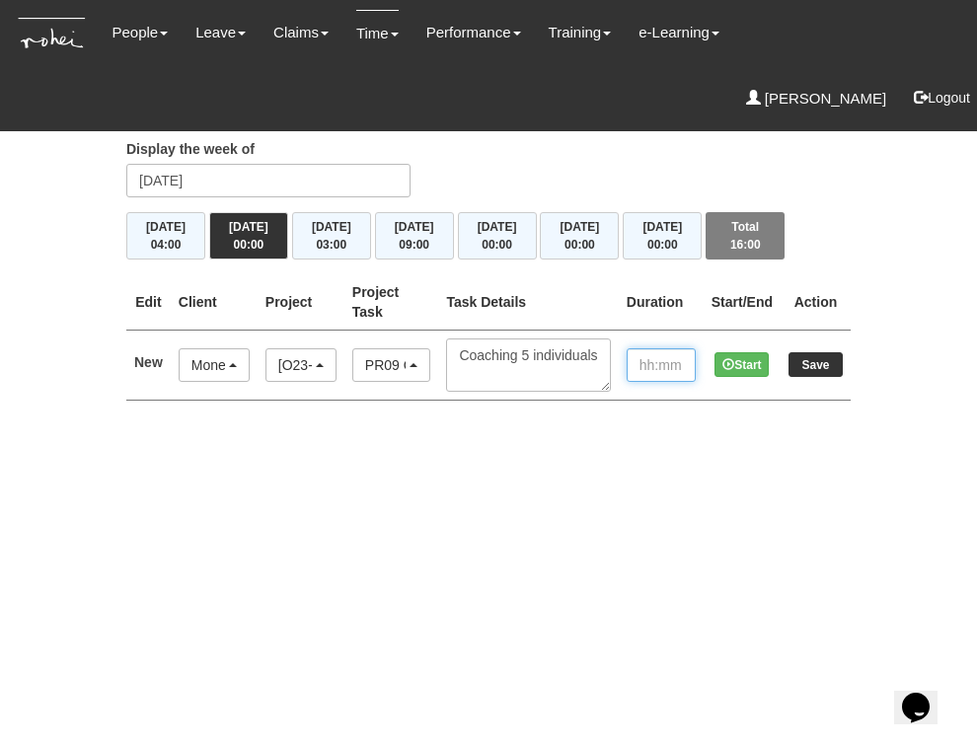
click at [643, 354] on input "text" at bounding box center [660, 365] width 69 height 34
type input "05:00"
click at [809, 358] on input "Save" at bounding box center [815, 364] width 54 height 25
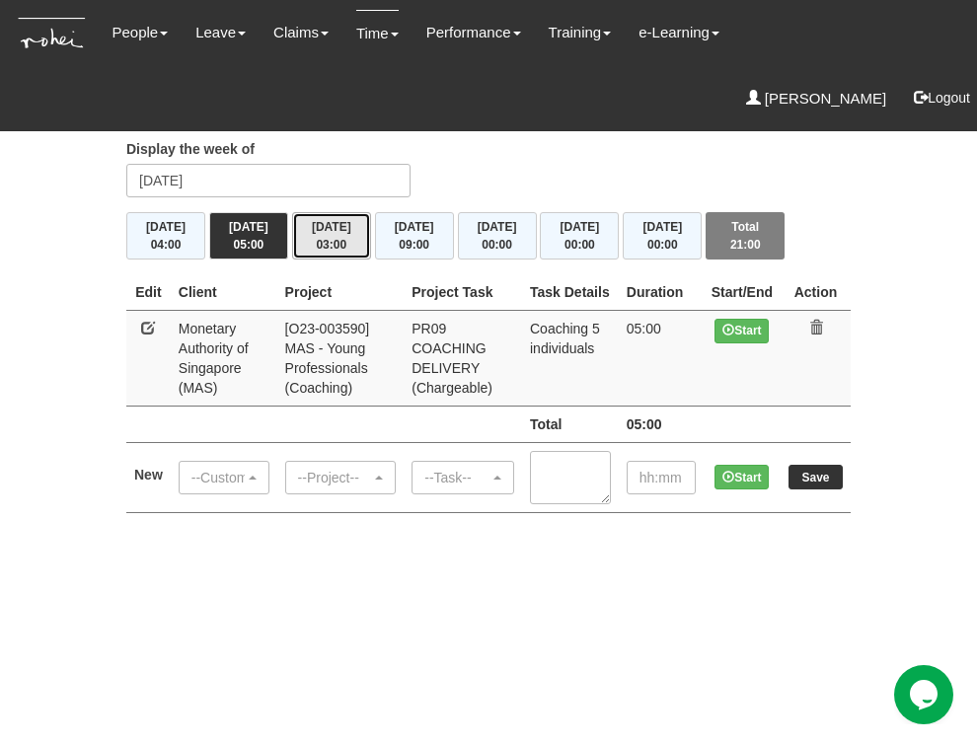
click at [338, 242] on span "03:00" at bounding box center [331, 245] width 31 height 14
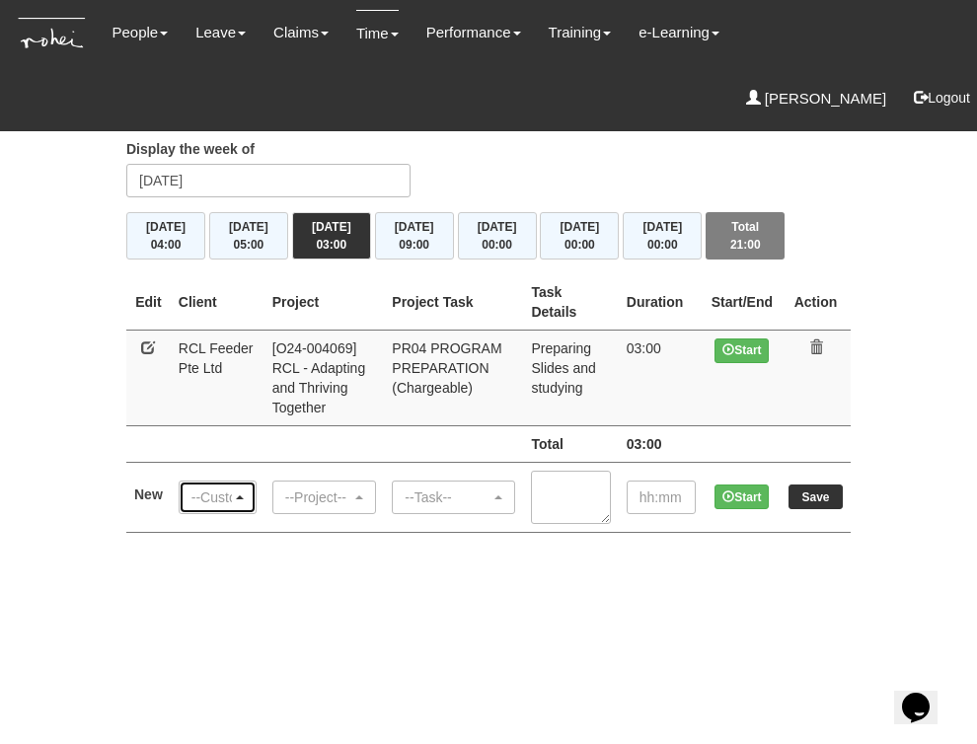
click at [230, 493] on div "--Customer--" at bounding box center [211, 497] width 40 height 20
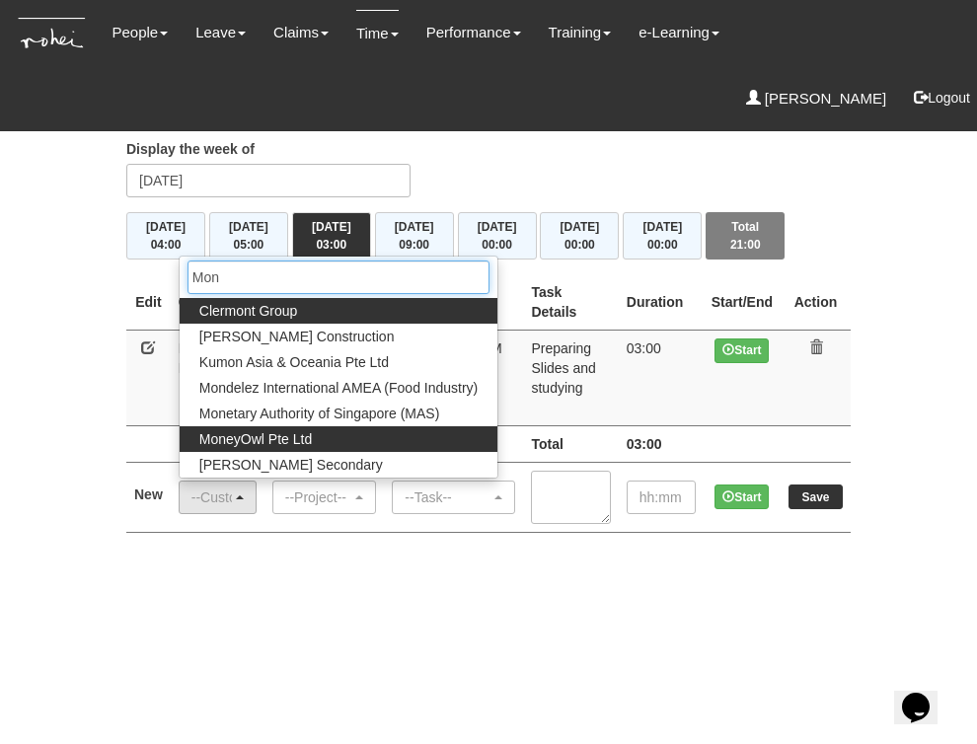
type input "Mone"
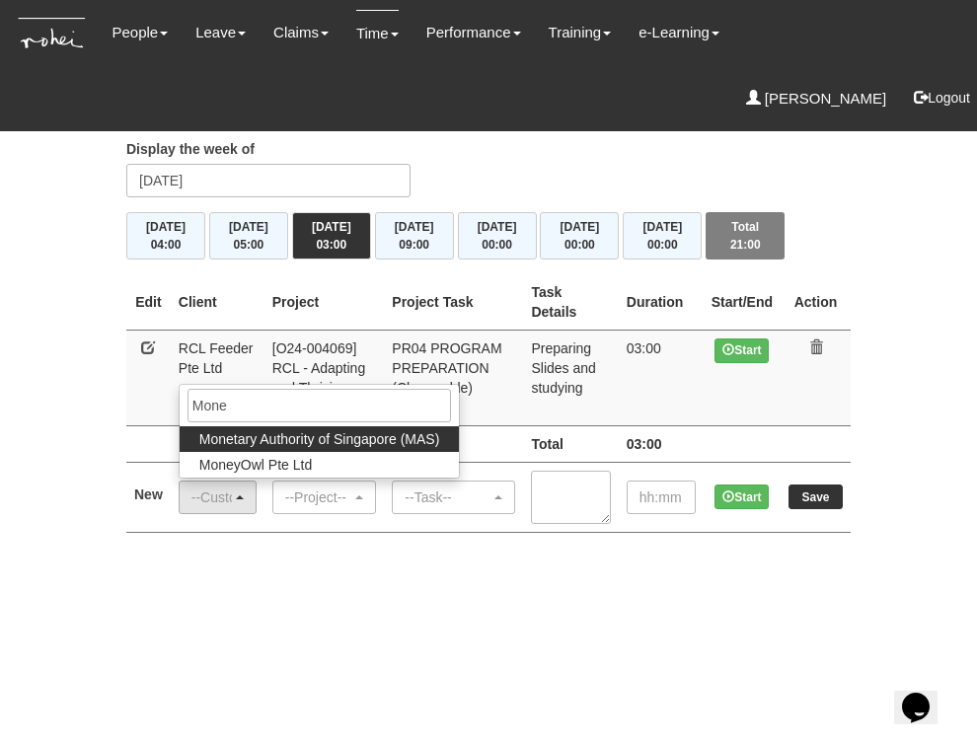
click at [298, 438] on span "Monetary Authority of Singapore (MAS)" at bounding box center [319, 439] width 241 height 20
select select "82"
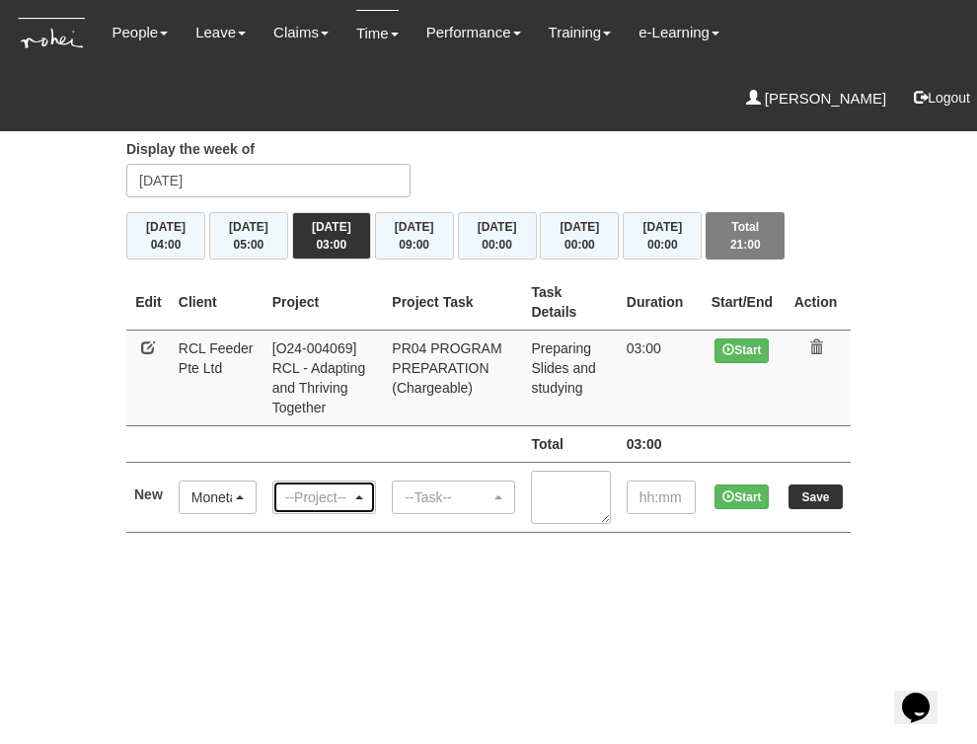
click at [358, 492] on div "--Project--" at bounding box center [324, 497] width 79 height 20
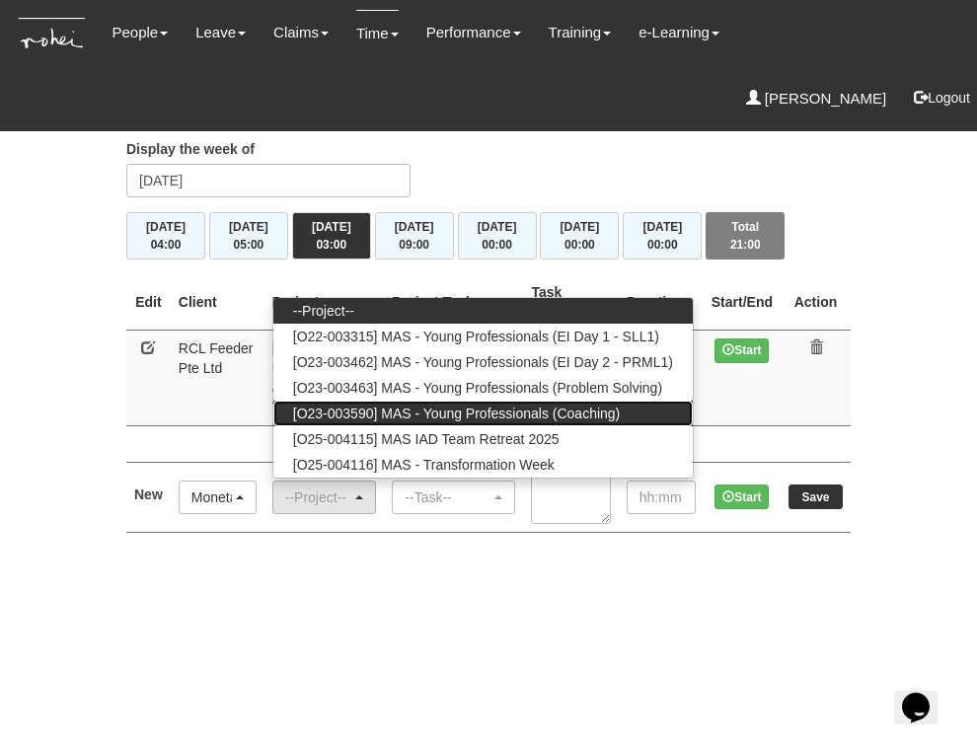
click at [372, 408] on span "[O23-003590] MAS - Young Professionals (Coaching)" at bounding box center [457, 413] width 328 height 20
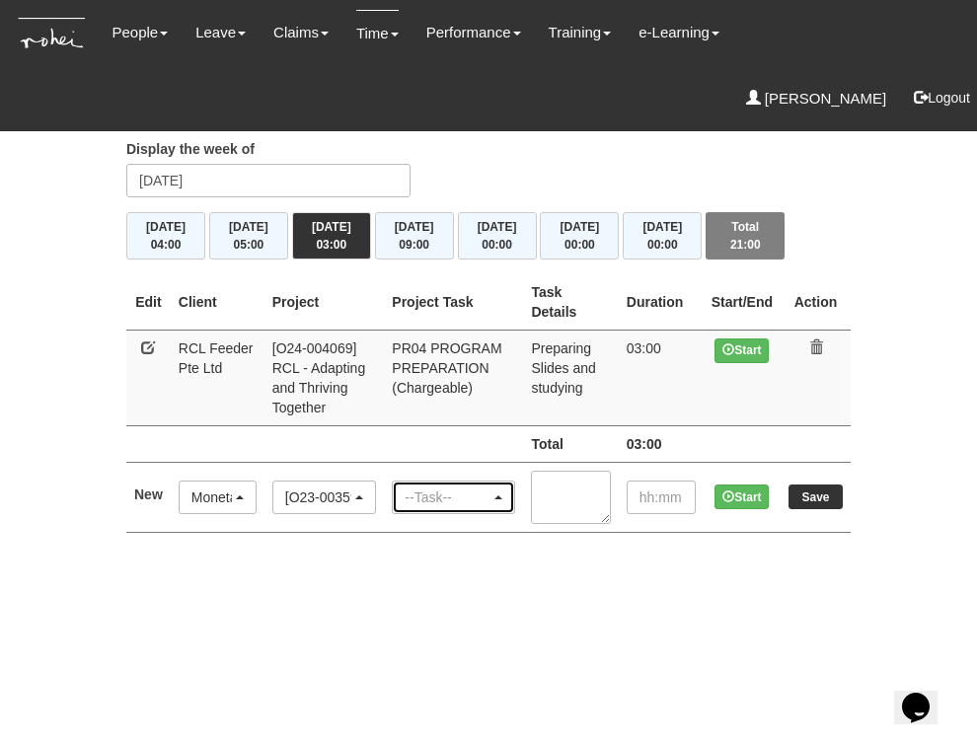
click at [493, 488] on div "--Task--" at bounding box center [453, 497] width 98 height 20
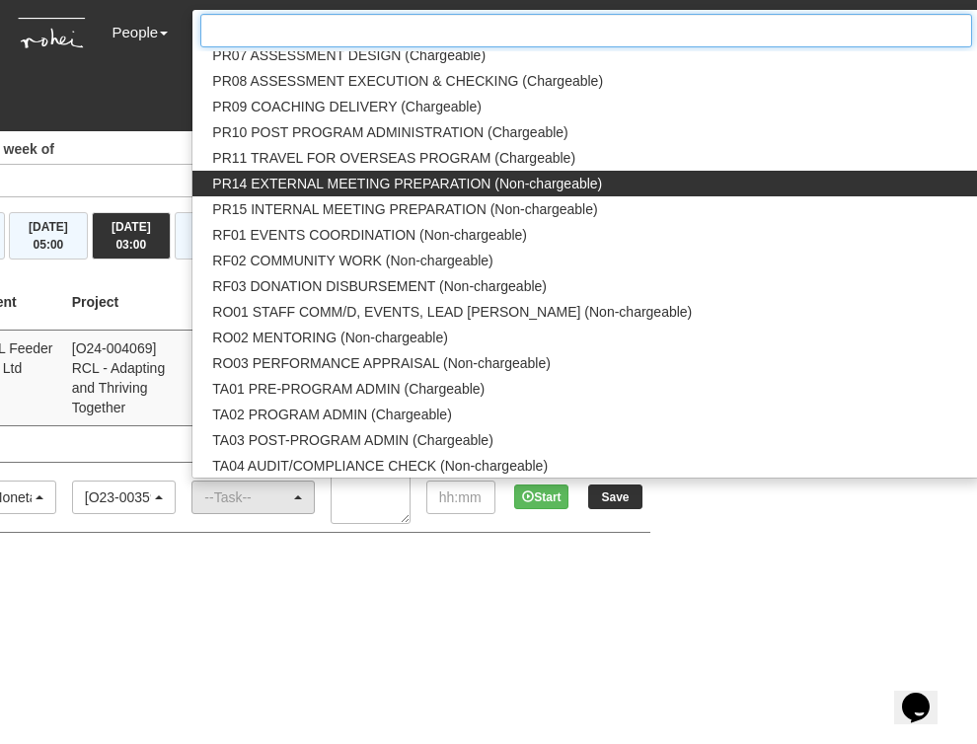
scroll to position [2252, 0]
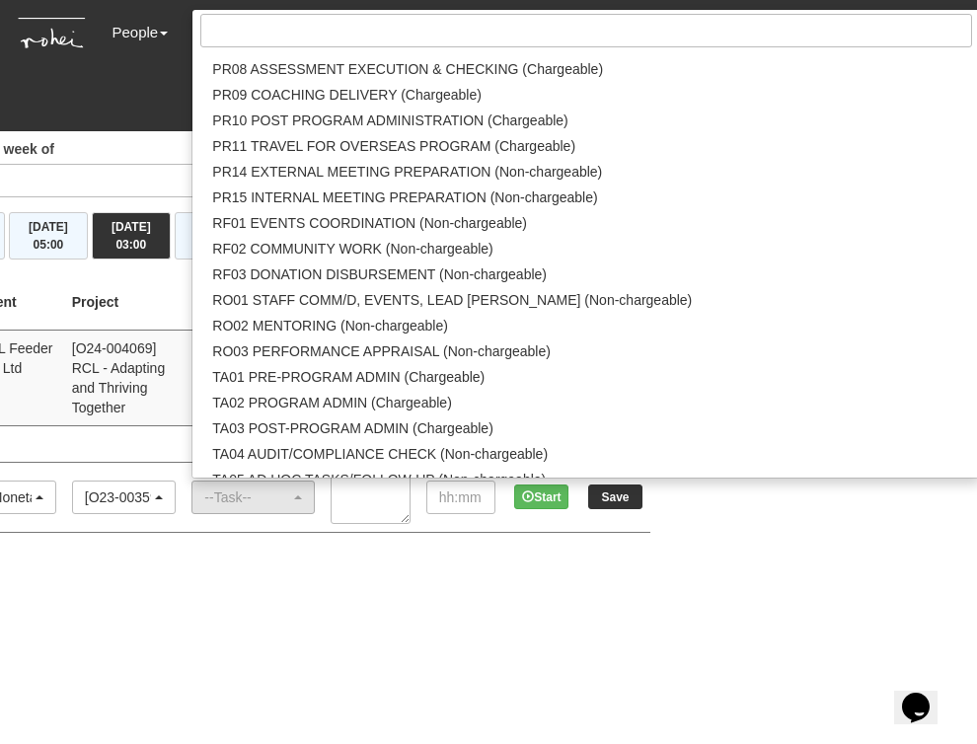
click at [467, 572] on html "Toggle navigation People Personal Information Staff Directory Leave Apply for L…" at bounding box center [288, 286] width 977 height 572
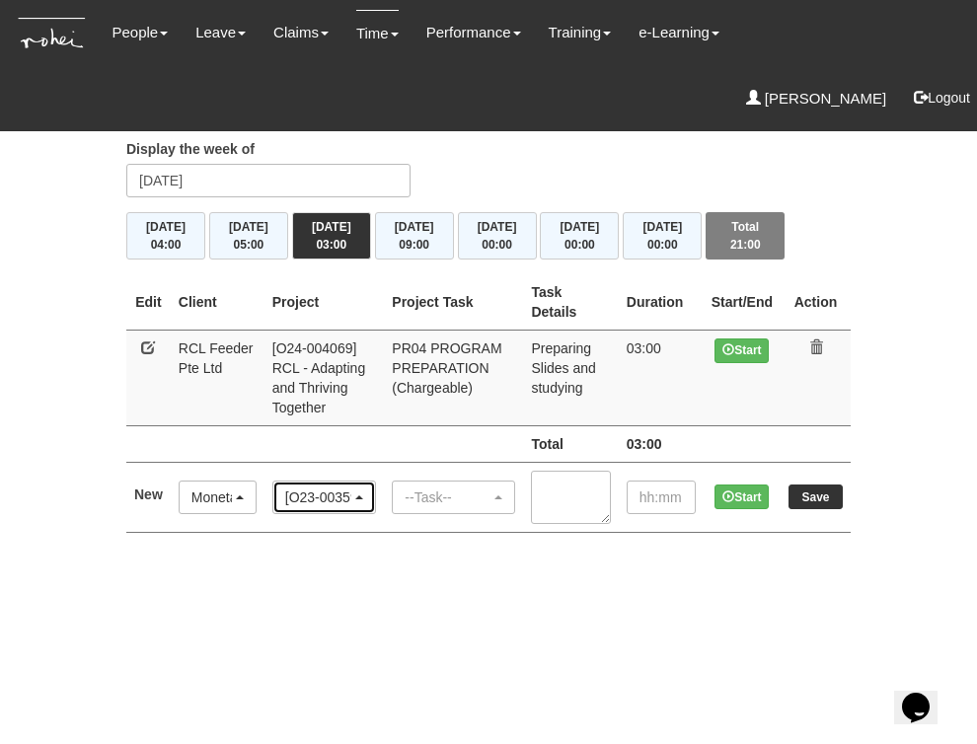
click at [364, 498] on div "[O23-003590] MAS - Young Professionals (Coaching)" at bounding box center [324, 497] width 79 height 20
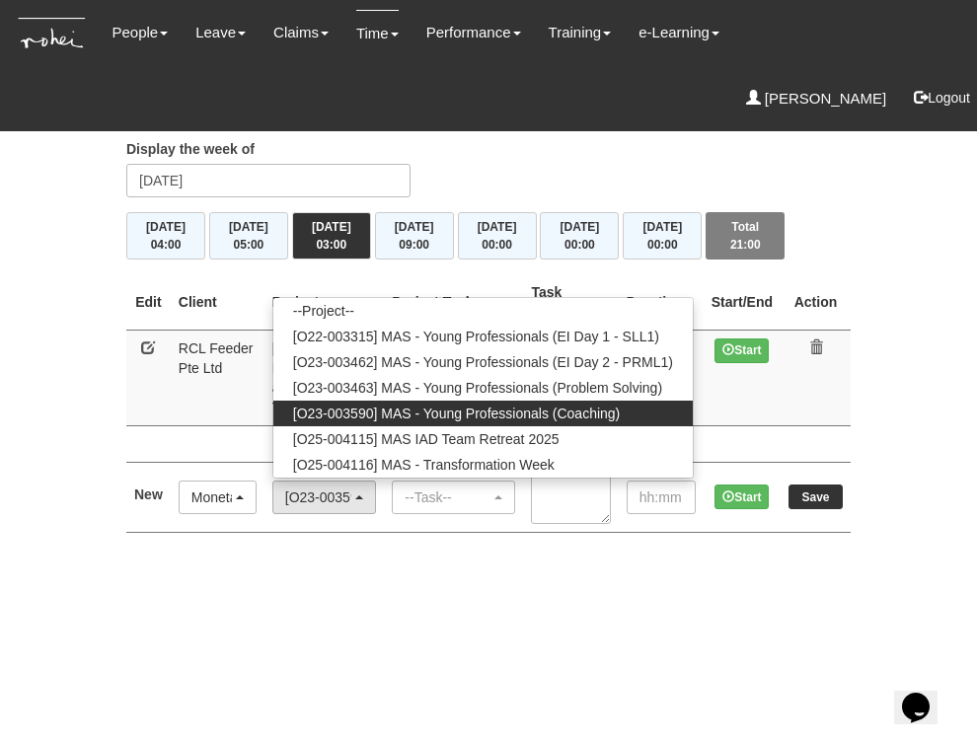
click at [481, 414] on span "[O23-003590] MAS - Young Professionals (Coaching)" at bounding box center [457, 413] width 328 height 20
select select "2286"
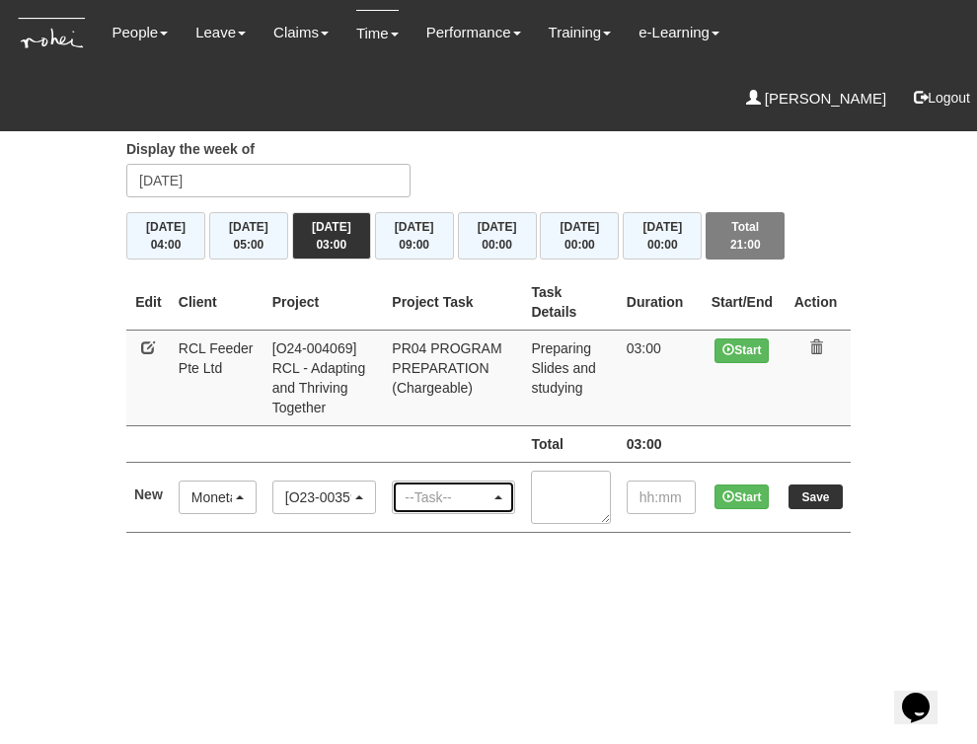
click at [486, 493] on div "--Task--" at bounding box center [447, 497] width 86 height 20
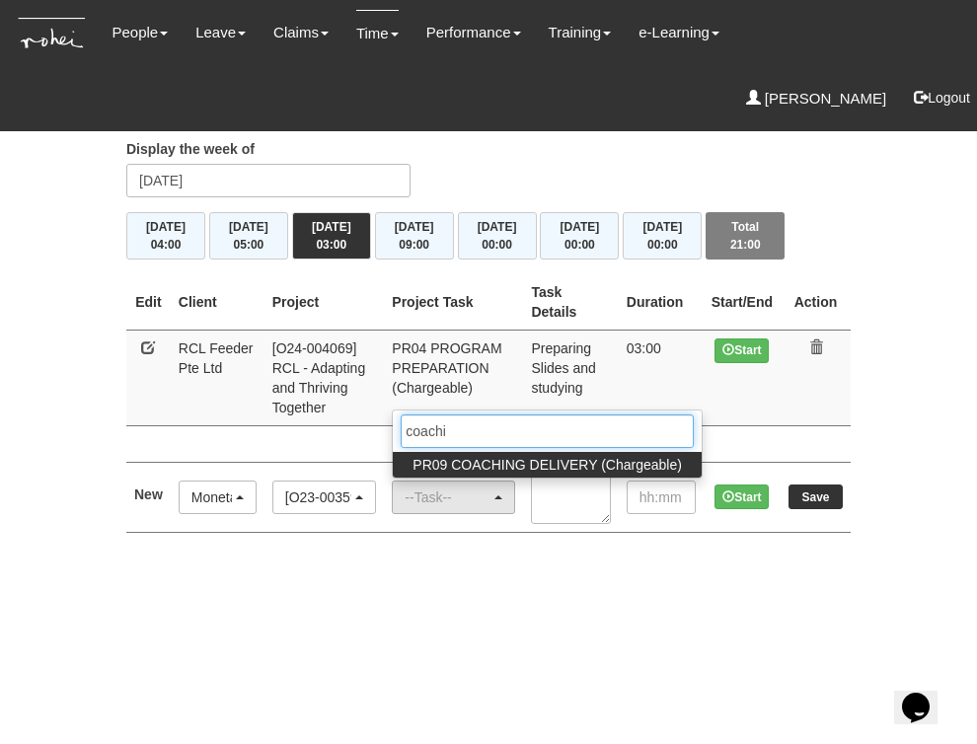
type input "coachin"
click at [529, 458] on span "PR09 COACHING DELIVERY (Chargeable)" at bounding box center [546, 465] width 269 height 20
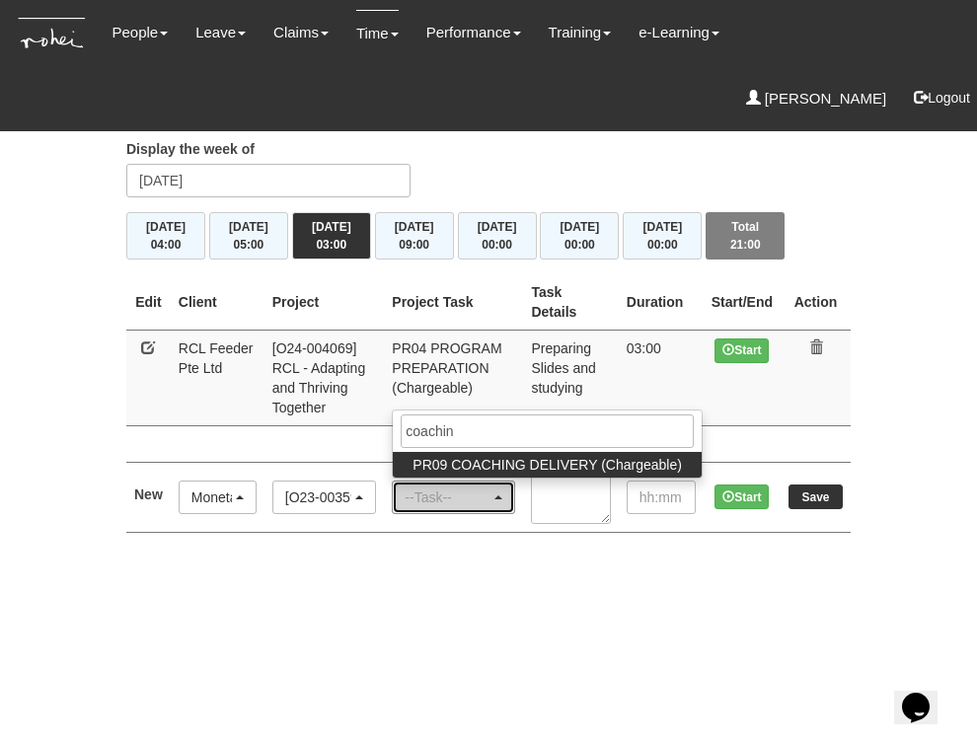
select select "150"
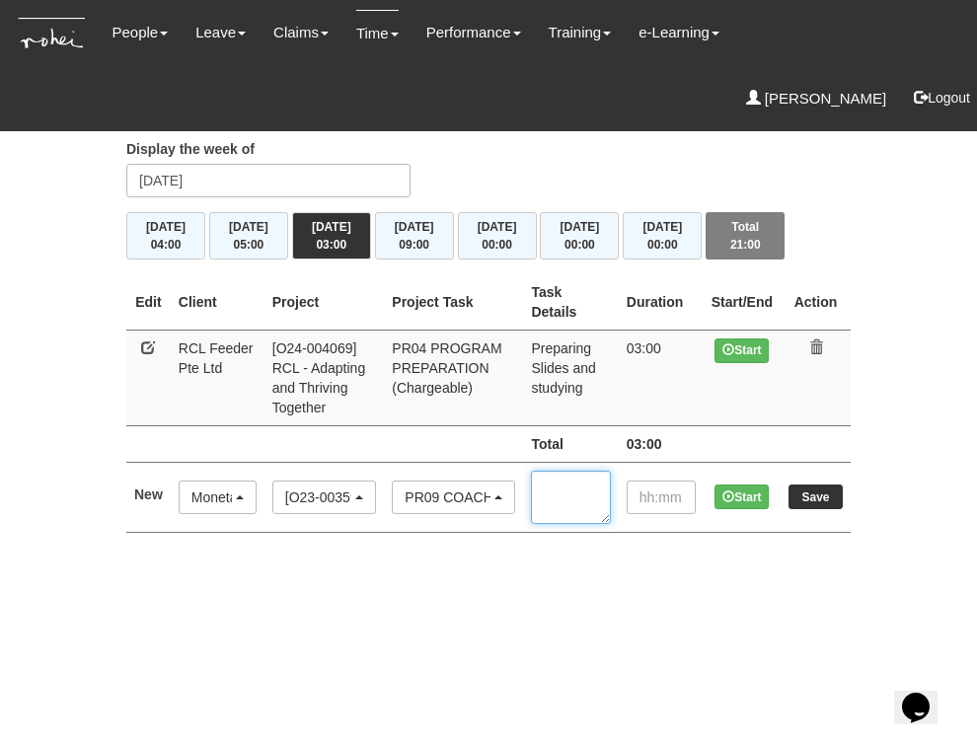
click at [577, 497] on textarea at bounding box center [570, 497] width 79 height 53
type textarea "Coaching 4 individuals"
click at [651, 500] on input "text" at bounding box center [660, 497] width 69 height 34
type input "04:00"
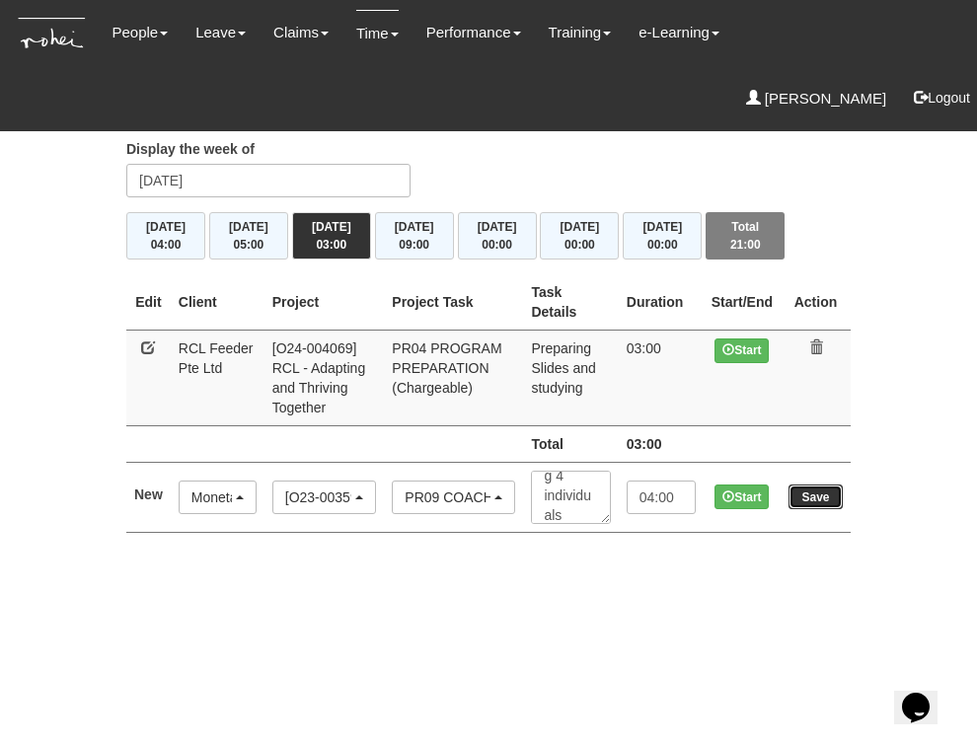
click at [816, 493] on input "Save" at bounding box center [815, 496] width 54 height 25
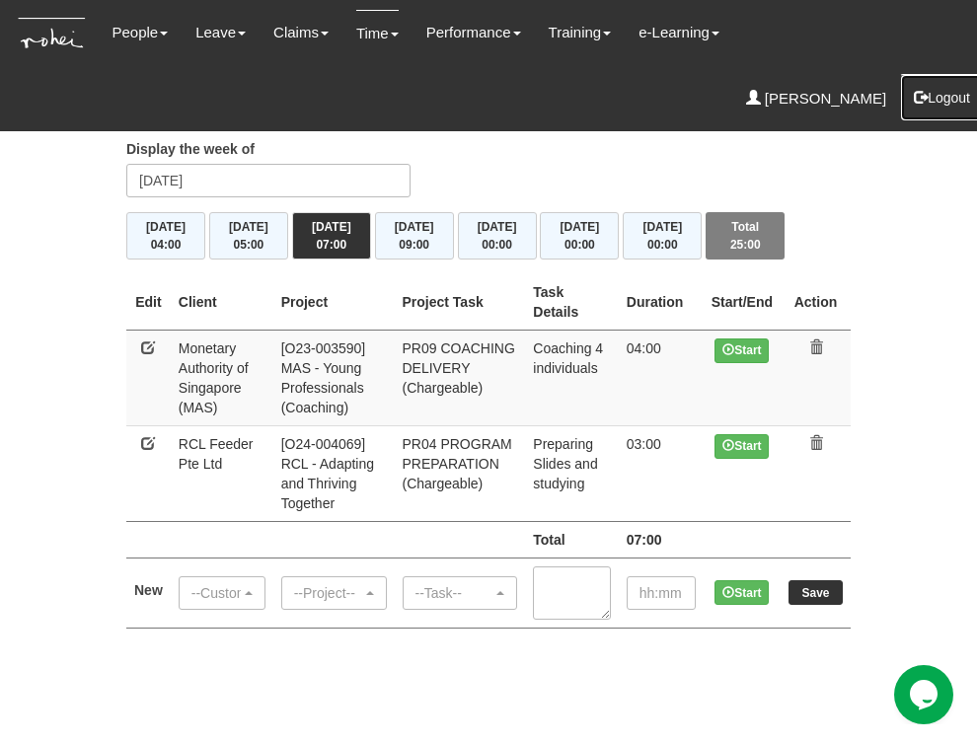
click at [948, 74] on button "Logout" at bounding box center [942, 97] width 84 height 47
